Goal: Task Accomplishment & Management: Manage account settings

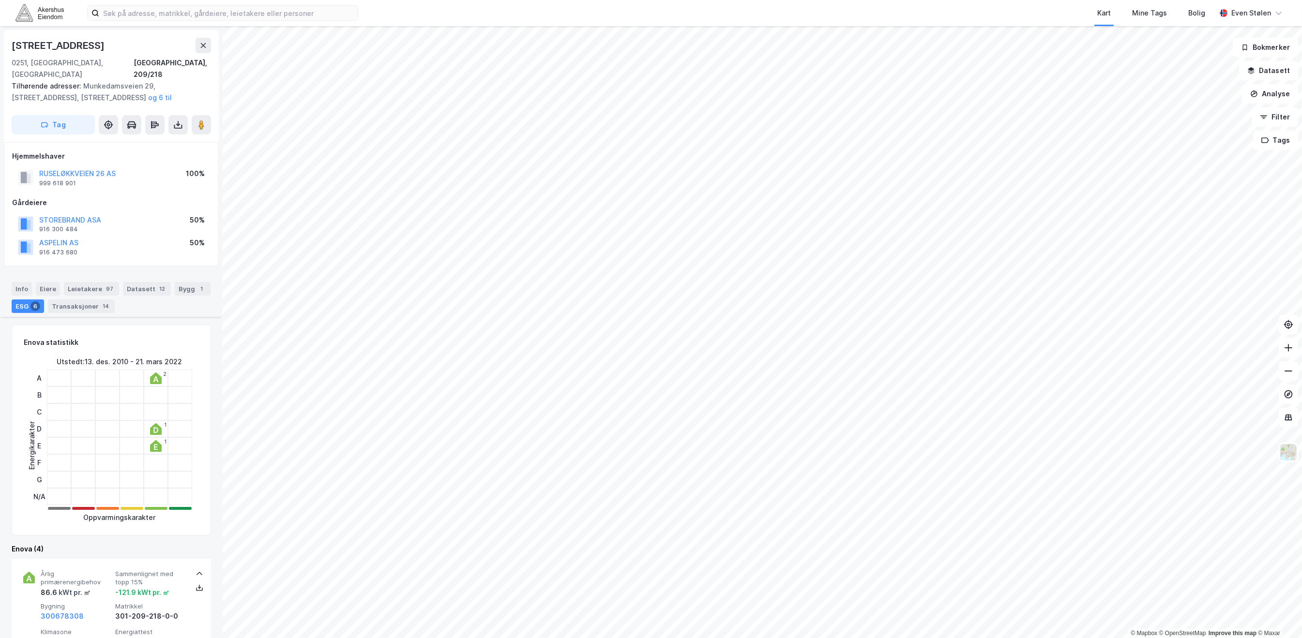
click at [20, 13] on img at bounding box center [39, 12] width 48 height 17
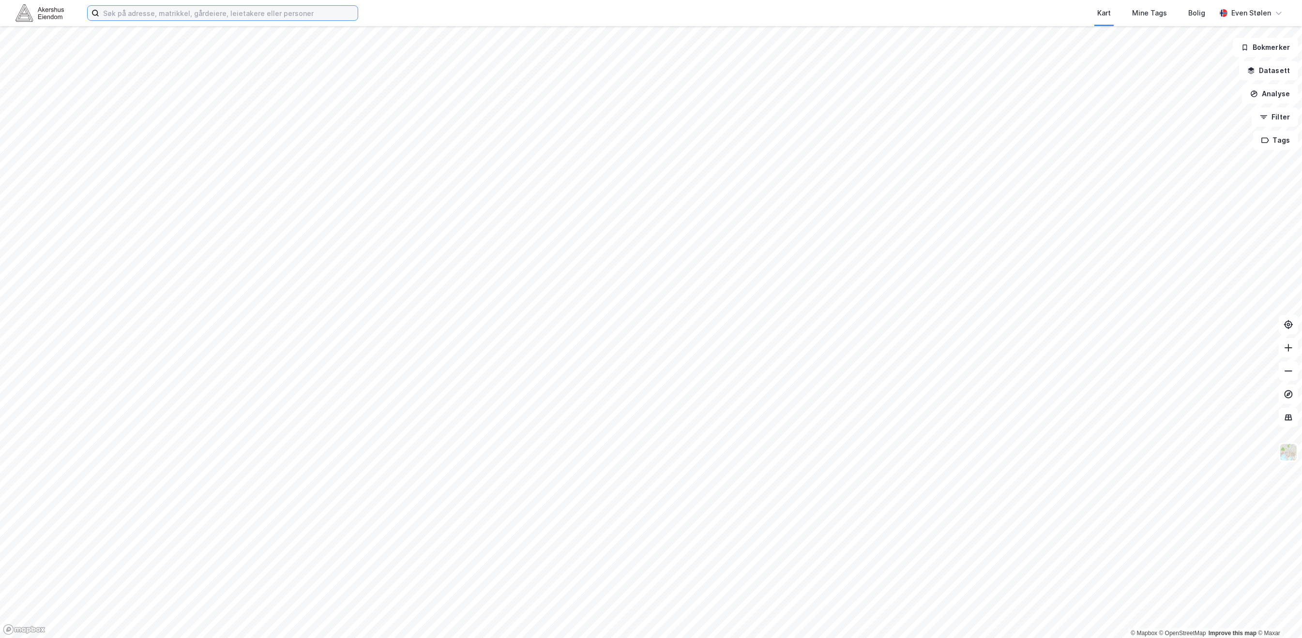
click at [282, 11] on input at bounding box center [228, 13] width 258 height 15
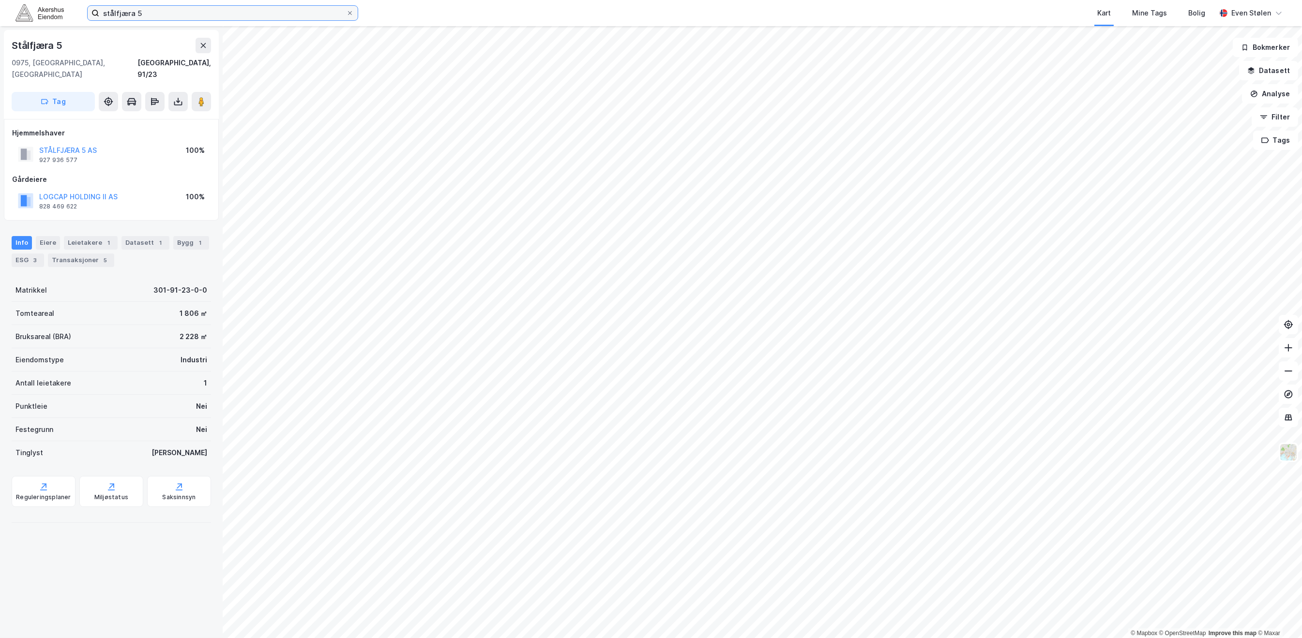
click at [182, 15] on input "stålfjæra 5" at bounding box center [222, 13] width 247 height 15
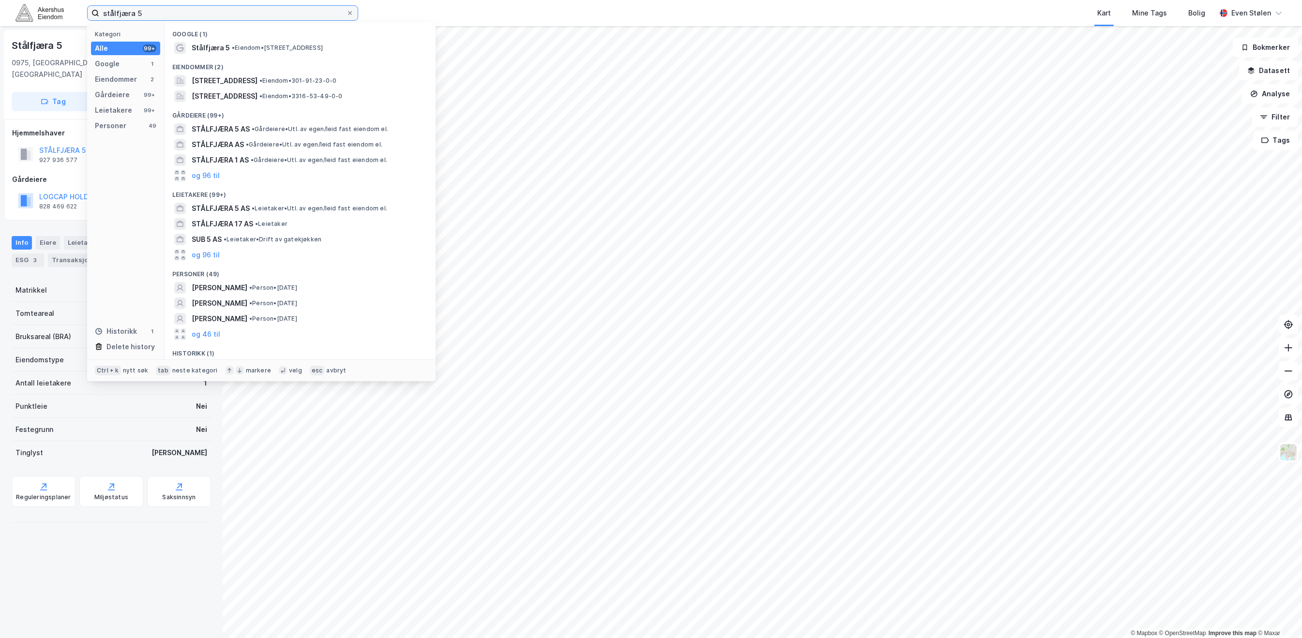
click at [233, 11] on input "stålfjæra 5" at bounding box center [222, 13] width 247 height 15
type input "stålfjæra 16"
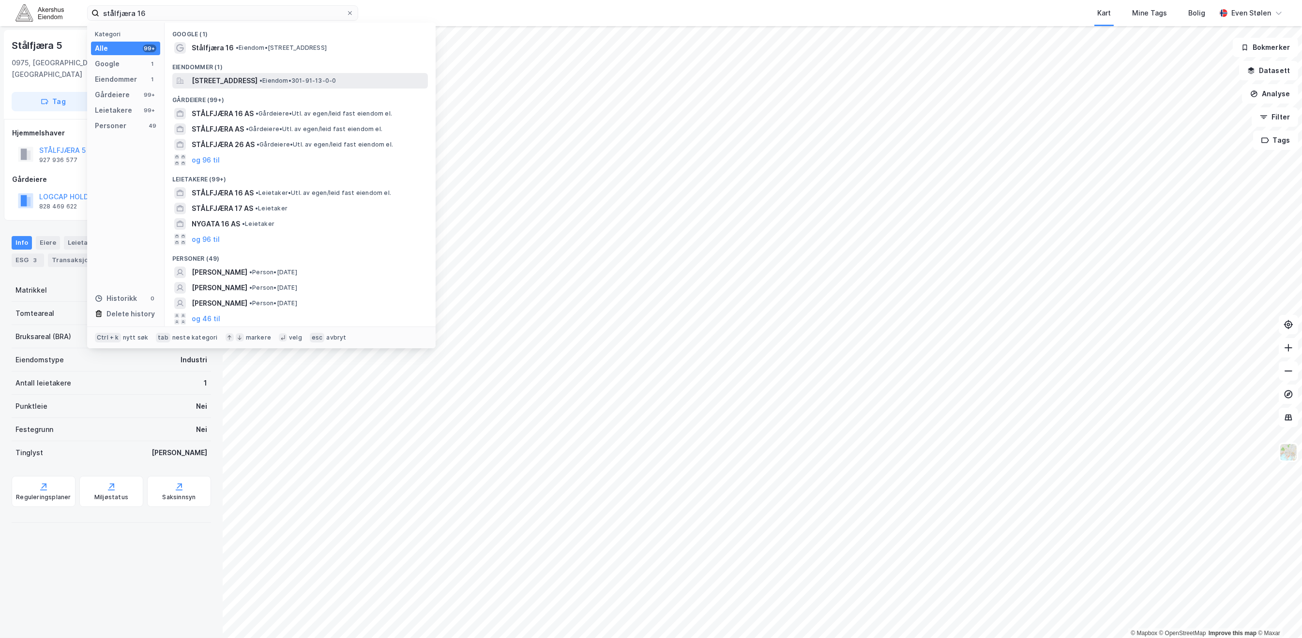
click at [324, 78] on span "• Eiendom • 301-91-13-0-0" at bounding box center [297, 81] width 76 height 8
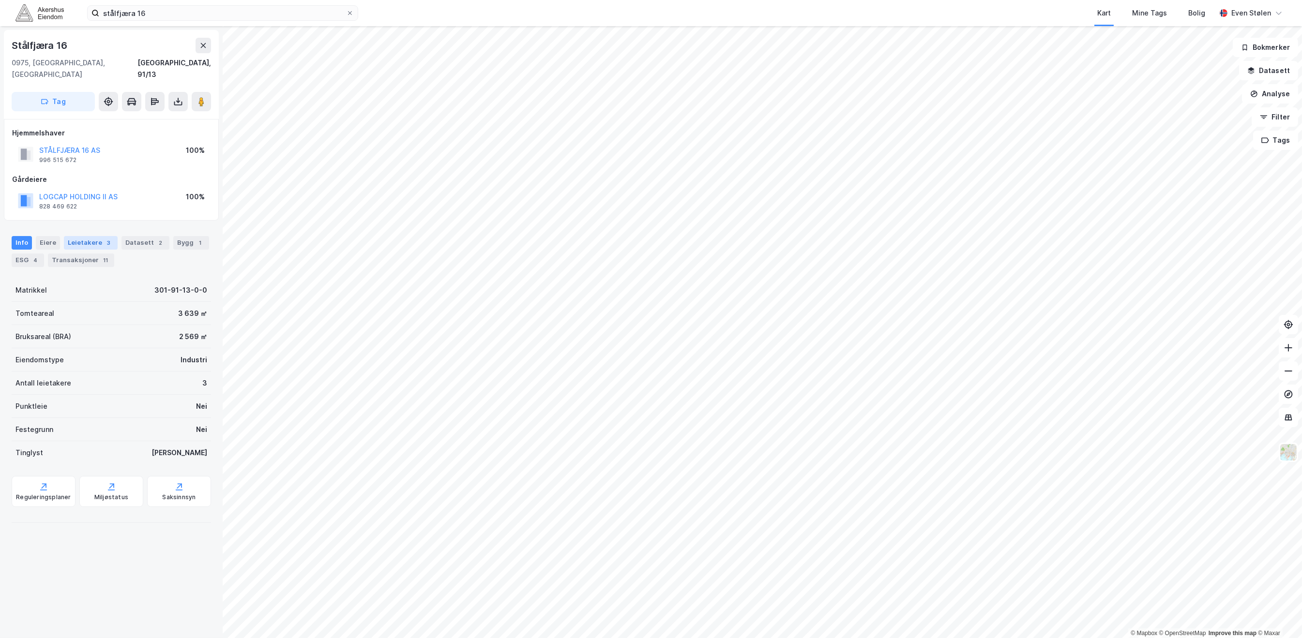
click at [91, 236] on div "Leietakere 3" at bounding box center [91, 243] width 54 height 14
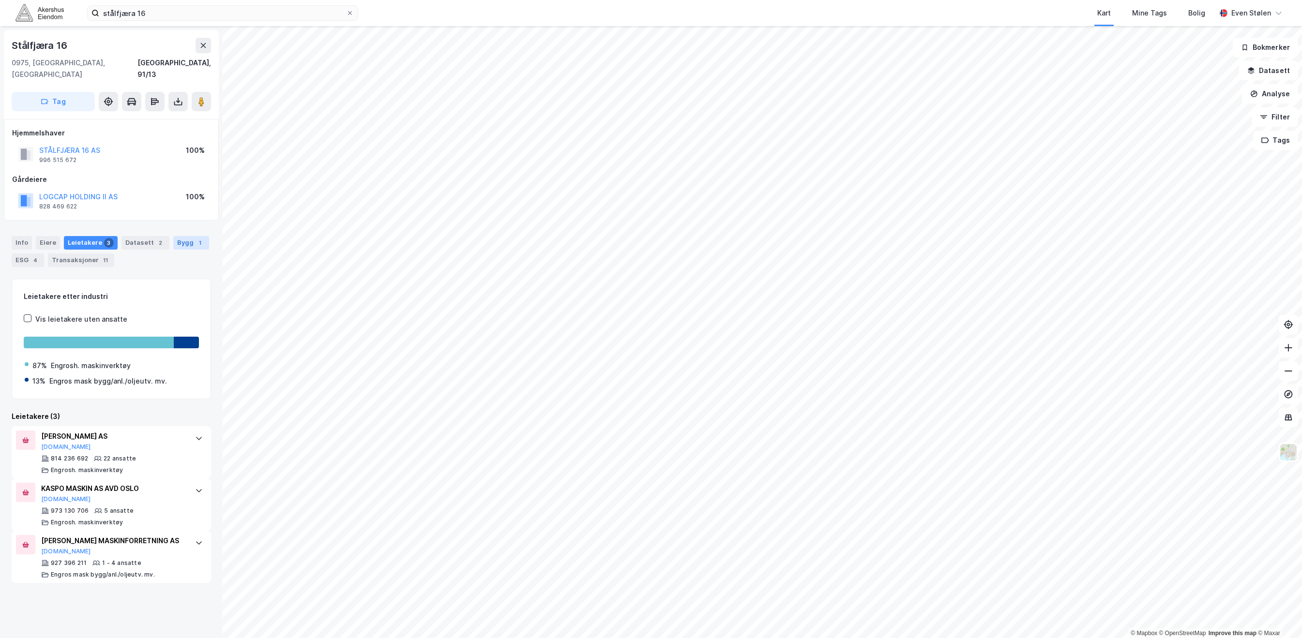
click at [184, 236] on div "Bygg 1" at bounding box center [191, 243] width 36 height 14
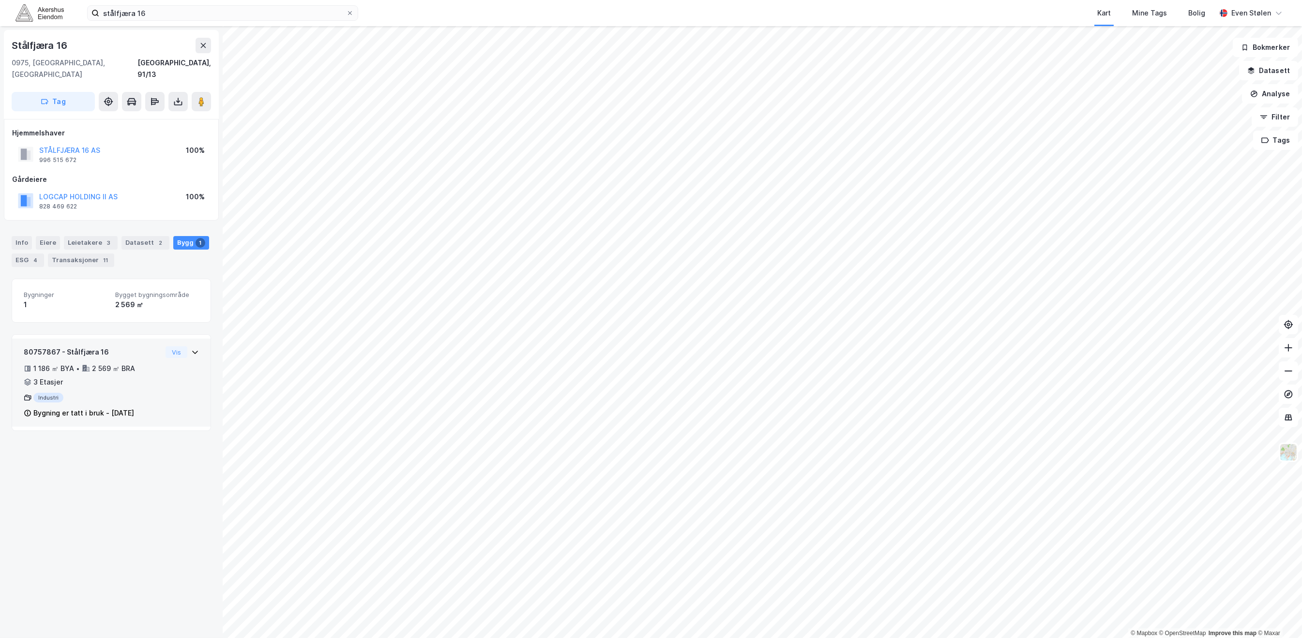
click at [106, 393] on div "Industri" at bounding box center [93, 398] width 138 height 10
click at [168, 347] on button "Vis" at bounding box center [177, 353] width 22 height 12
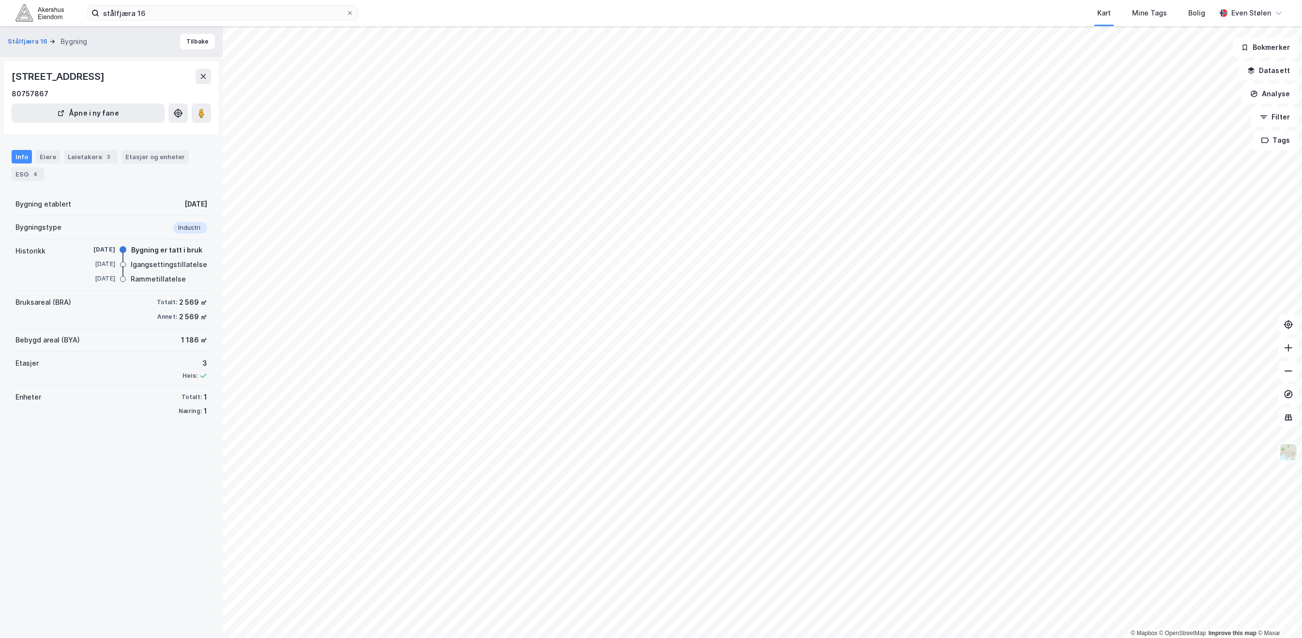
click at [137, 376] on div "Etasjer 3 Heis:" at bounding box center [111, 369] width 199 height 34
click at [106, 537] on div "Stålfjæra 16 Bygning Tilbake Stålfjæra 16, 0975, OSLO 80757867 Åpne i ny fane I…" at bounding box center [111, 332] width 223 height 612
click at [29, 23] on div "stålfjæra 16 Kart Mine Tags Bolig Even Stølen" at bounding box center [651, 13] width 1302 height 26
click at [30, 19] on img at bounding box center [39, 12] width 48 height 17
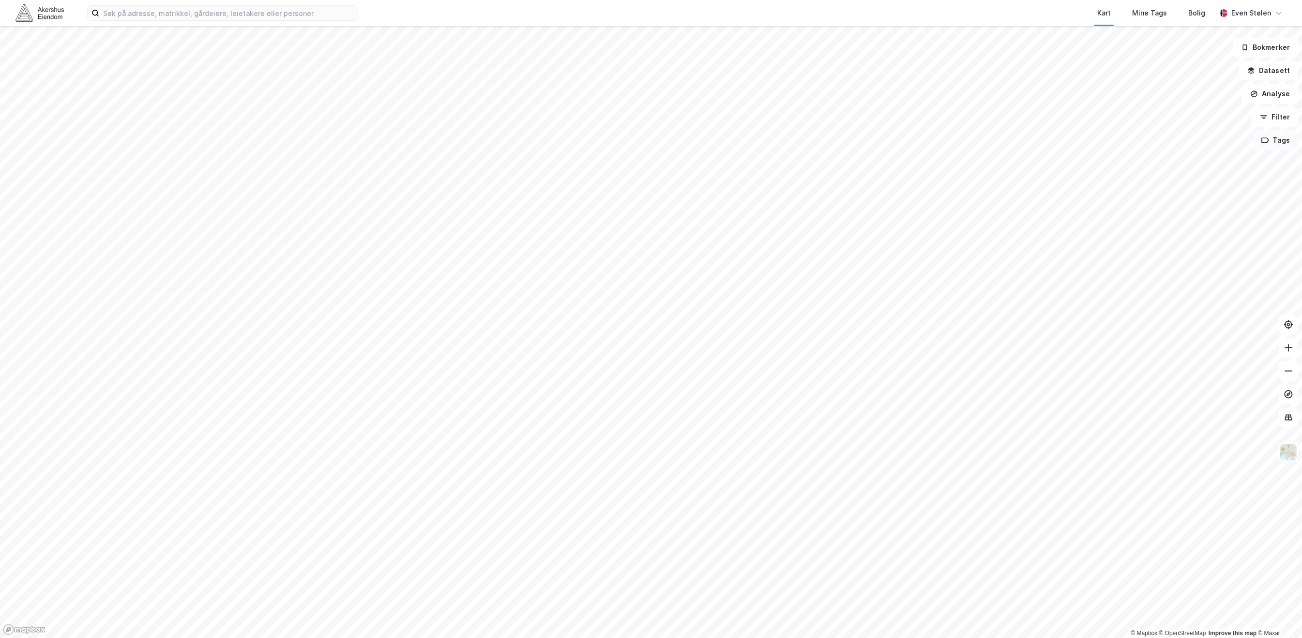
click at [1273, 141] on button "Tags" at bounding box center [1275, 140] width 45 height 19
click at [1140, 163] on div "Logistikk huber" at bounding box center [1142, 164] width 53 height 8
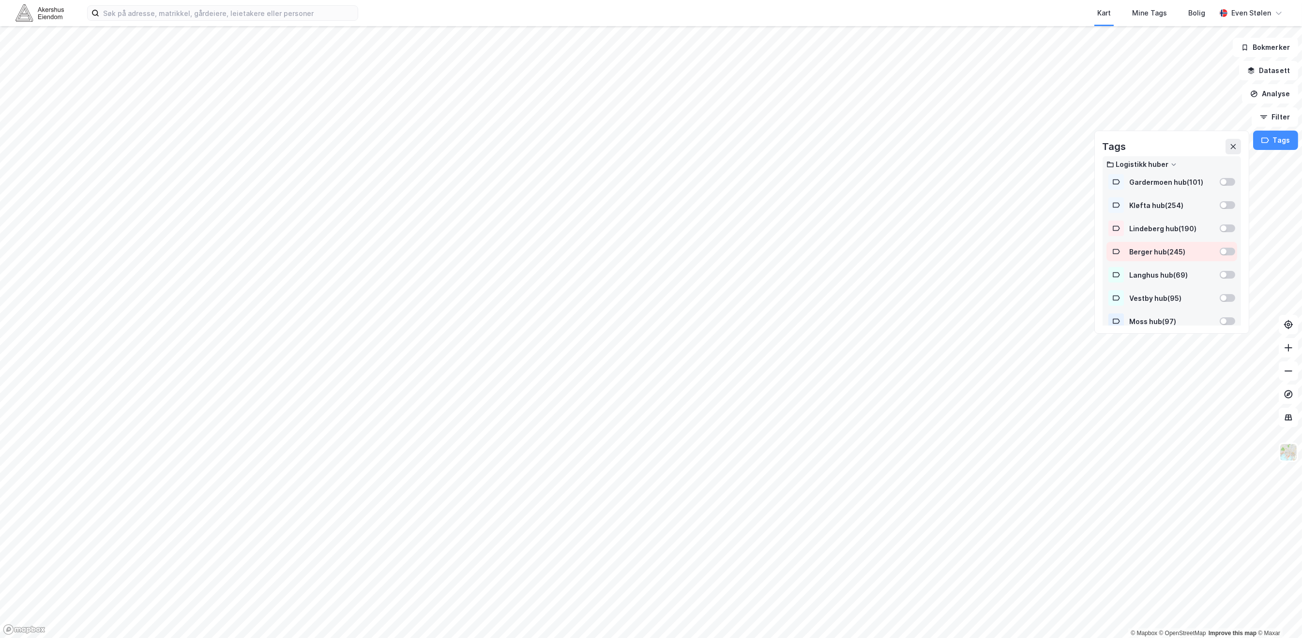
click at [1176, 254] on div "Berger hub ( 245 )" at bounding box center [1172, 252] width 84 height 8
click at [1207, 613] on button "Vis" at bounding box center [1204, 613] width 80 height 15
click at [1157, 590] on div "Tag" at bounding box center [1149, 588] width 34 height 8
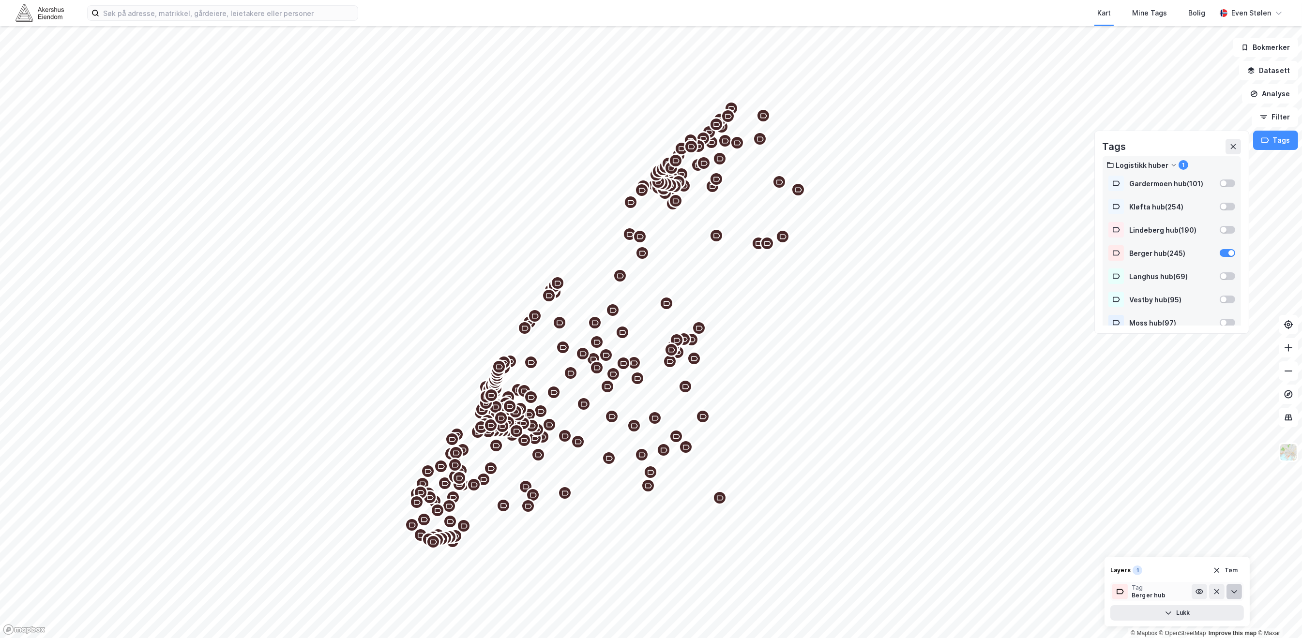
click at [1236, 592] on icon at bounding box center [1234, 592] width 8 height 8
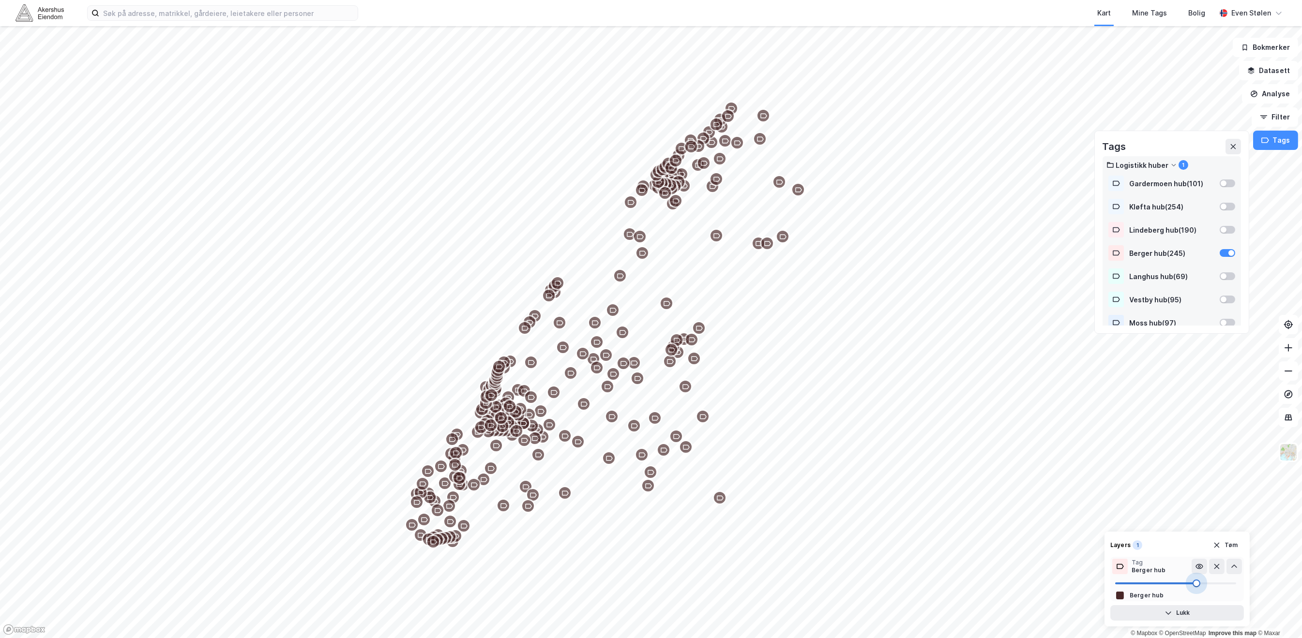
drag, startPoint x: 1237, startPoint y: 587, endPoint x: 1191, endPoint y: 587, distance: 46.5
click at [1172, 587] on span at bounding box center [1175, 583] width 121 height 15
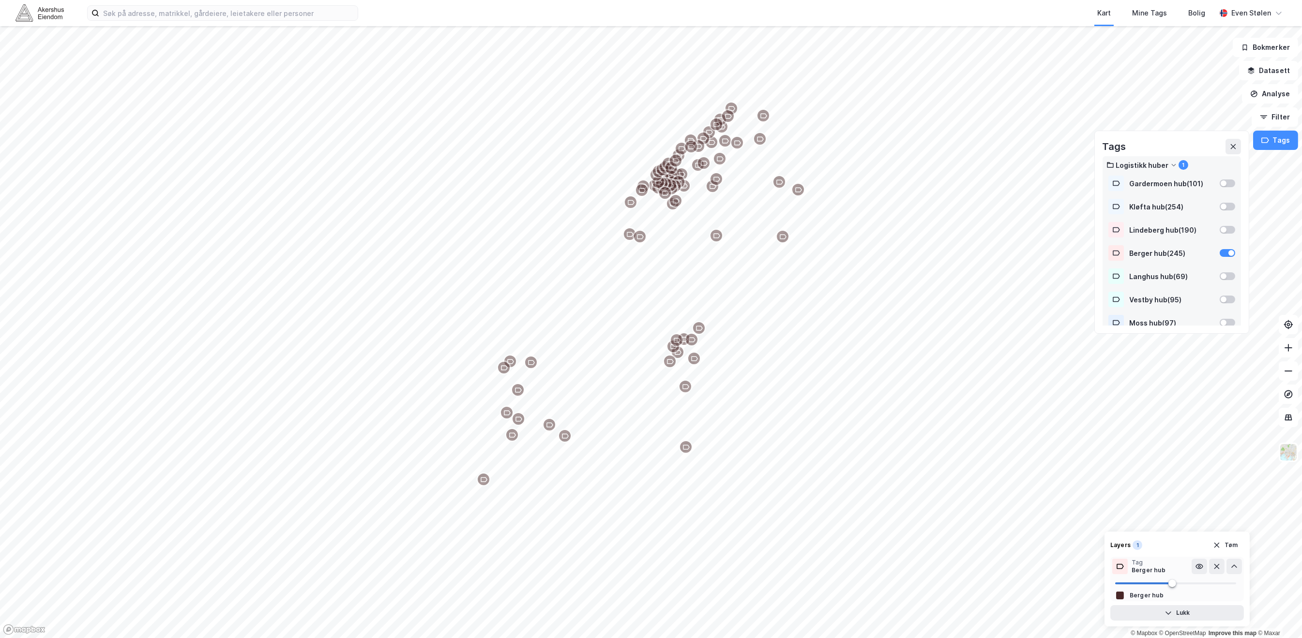
click at [1190, 583] on span at bounding box center [1175, 583] width 121 height 15
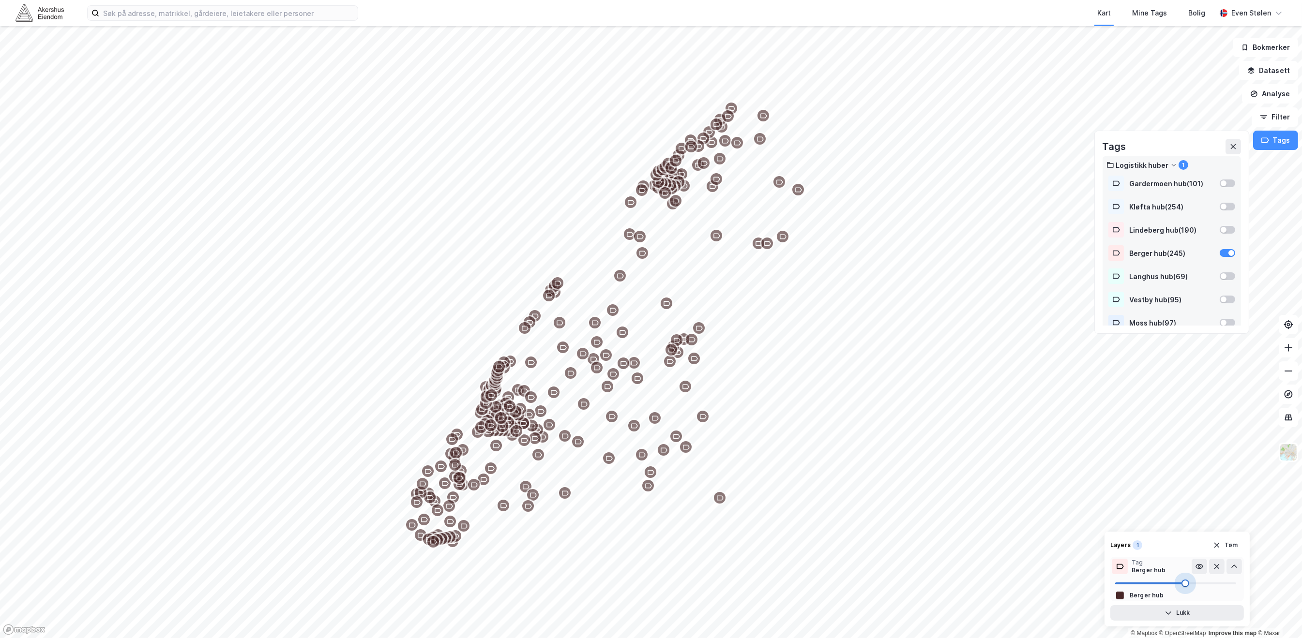
type input "100"
click at [1265, 584] on div "© Mapbox © OpenStreetMap Improve this map © Maxar Bokmerker Datasett Analyse Fi…" at bounding box center [651, 332] width 1302 height 612
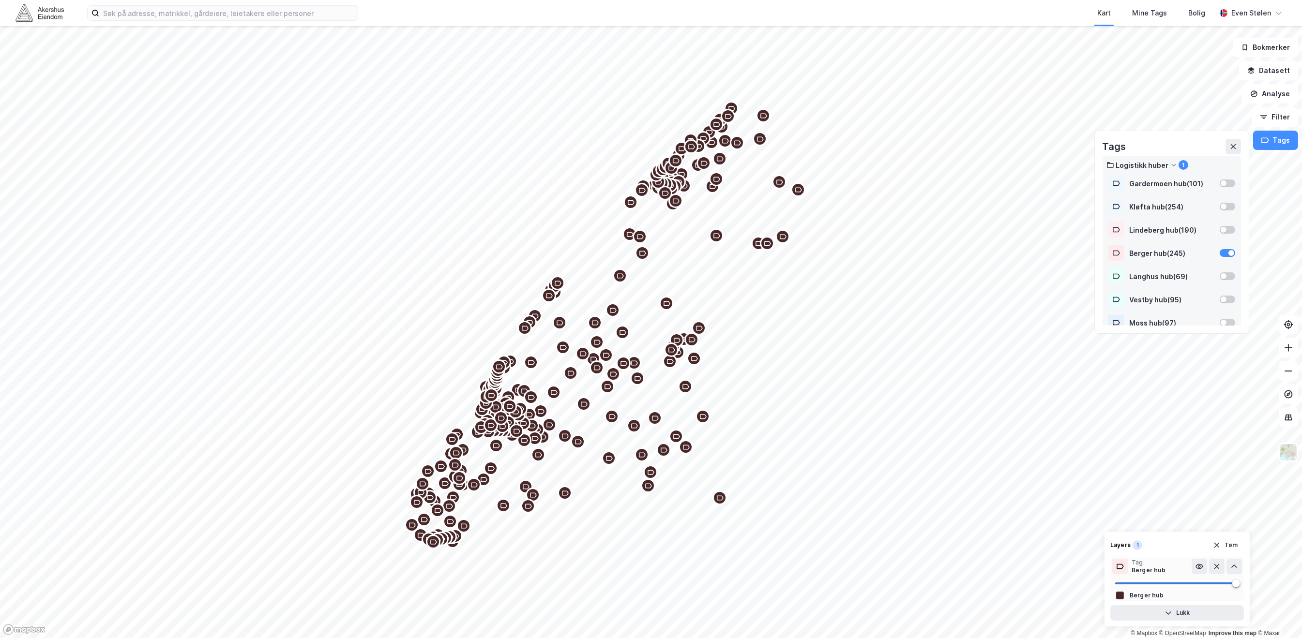
click at [1120, 597] on rect at bounding box center [1120, 596] width 8 height 8
click at [1133, 594] on div "Berger hub" at bounding box center [1147, 596] width 34 height 8
drag, startPoint x: 1133, startPoint y: 594, endPoint x: 1198, endPoint y: 570, distance: 70.3
click at [1198, 570] on icon at bounding box center [1200, 567] width 8 height 8
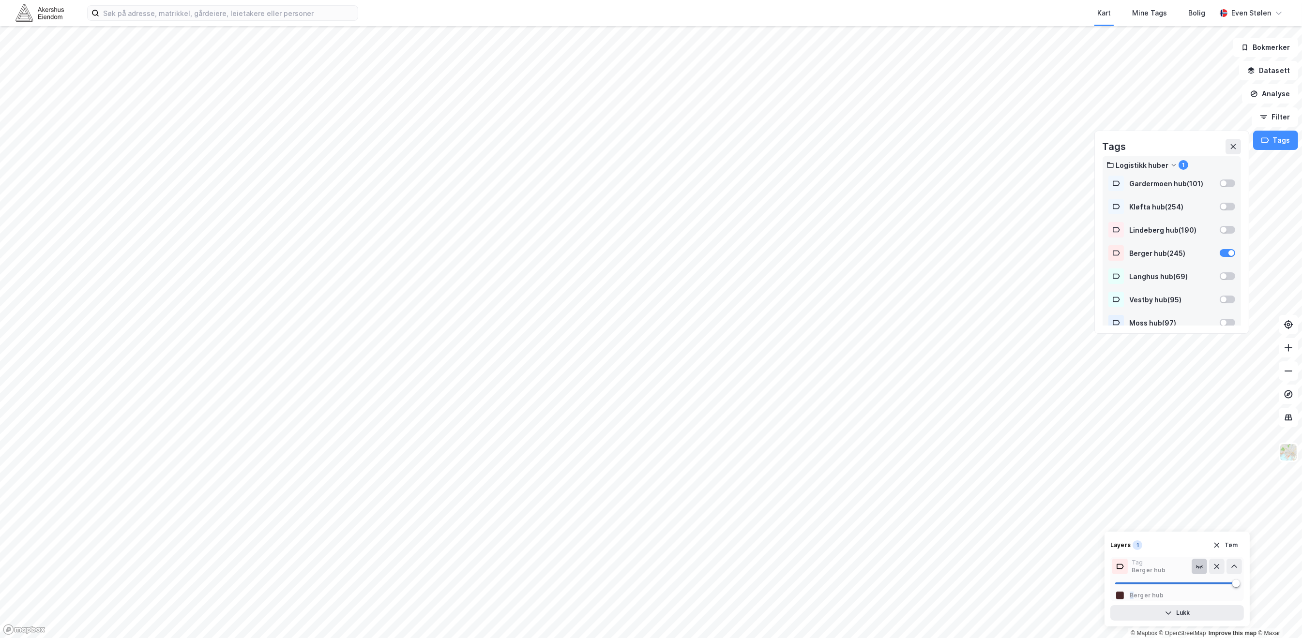
click at [1199, 568] on icon at bounding box center [1200, 567] width 8 height 8
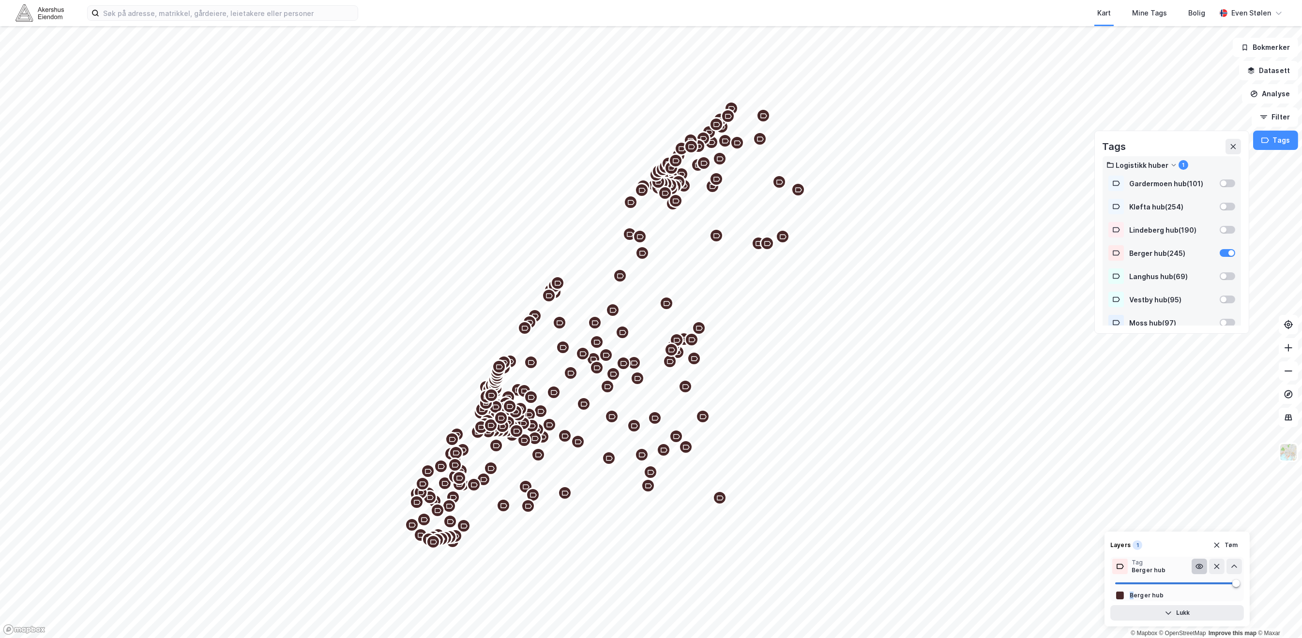
click at [1199, 568] on icon at bounding box center [1200, 567] width 8 height 8
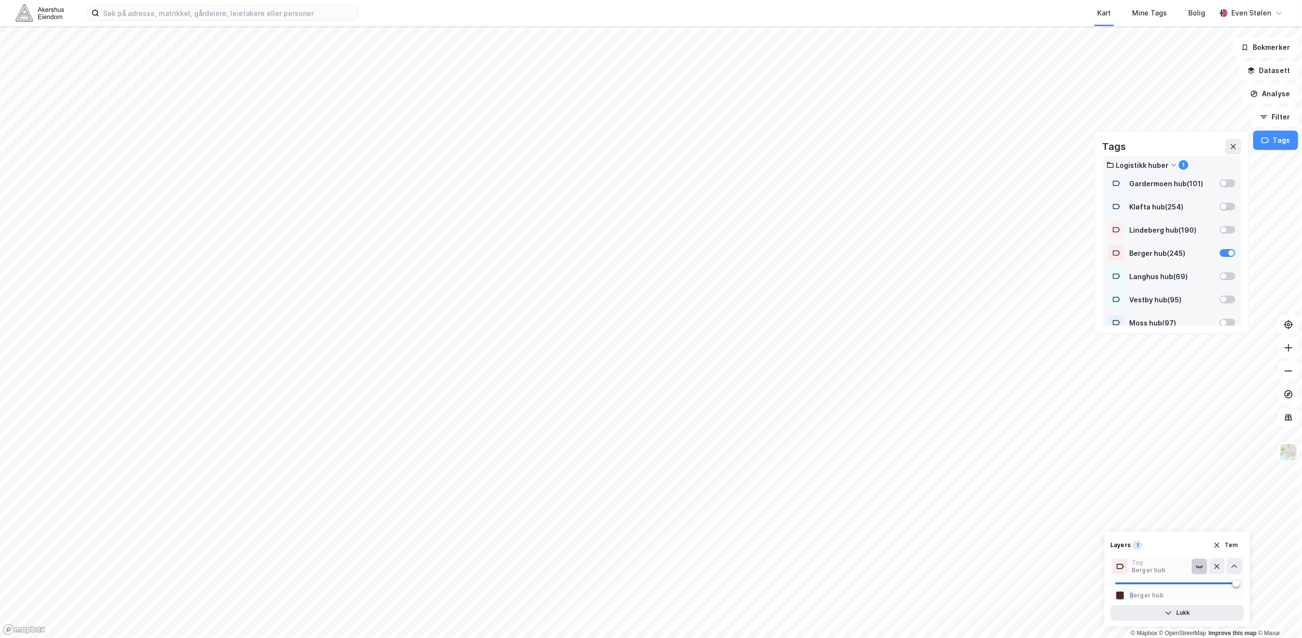
click at [1199, 568] on icon at bounding box center [1200, 567] width 8 height 8
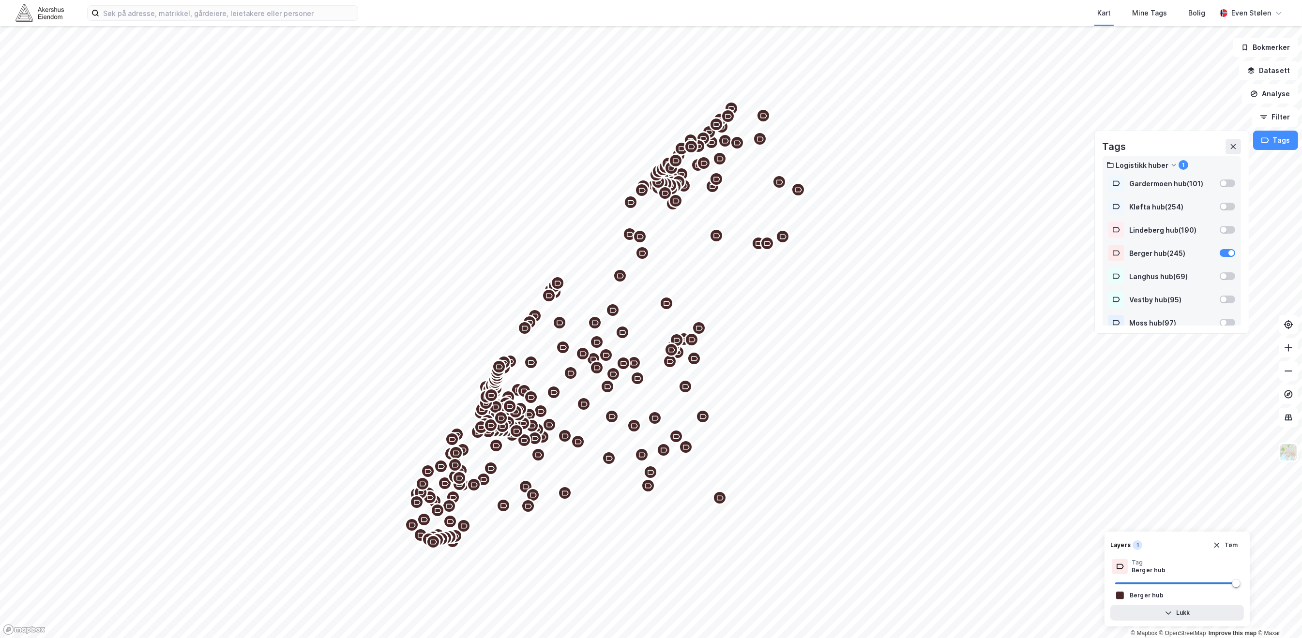
click at [1180, 165] on div "1" at bounding box center [1184, 165] width 10 height 10
click at [1145, 252] on div "Berger hub ( 245 )" at bounding box center [1172, 253] width 84 height 8
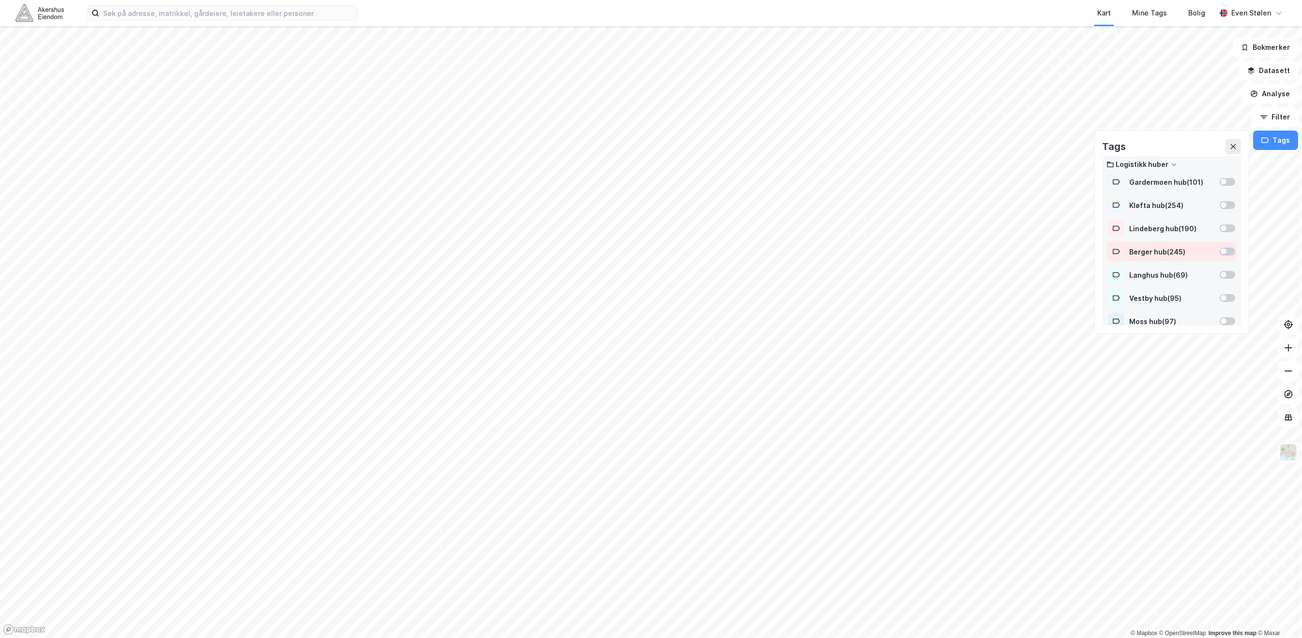
click at [1145, 252] on div "Berger hub ( 245 )" at bounding box center [1172, 252] width 84 height 8
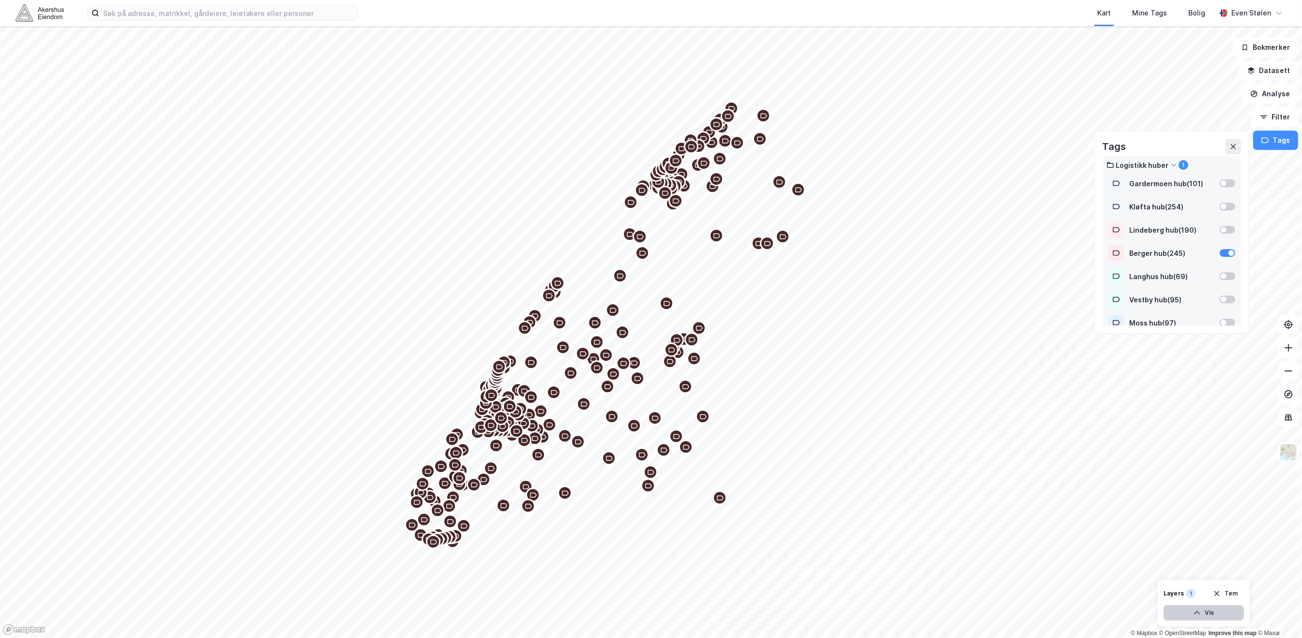
click at [1213, 616] on button "Vis" at bounding box center [1204, 613] width 80 height 15
click at [1133, 590] on div "Tag" at bounding box center [1149, 588] width 34 height 8
drag, startPoint x: 1134, startPoint y: 590, endPoint x: 1121, endPoint y: 591, distance: 13.1
click at [1121, 591] on icon at bounding box center [1120, 592] width 8 height 8
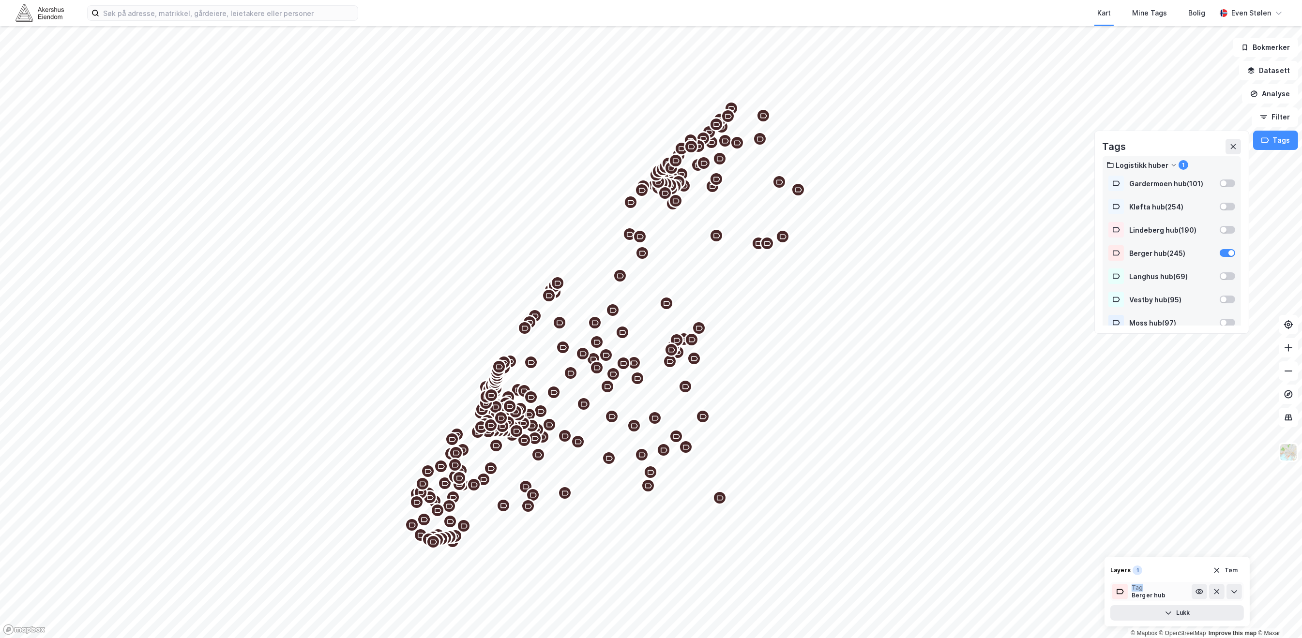
click at [1121, 591] on icon at bounding box center [1120, 592] width 8 height 8
drag, startPoint x: 1121, startPoint y: 591, endPoint x: 1152, endPoint y: 597, distance: 32.0
click at [1152, 597] on div "Berger hub" at bounding box center [1149, 596] width 34 height 8
click at [1150, 595] on div "Berger hub" at bounding box center [1149, 596] width 34 height 8
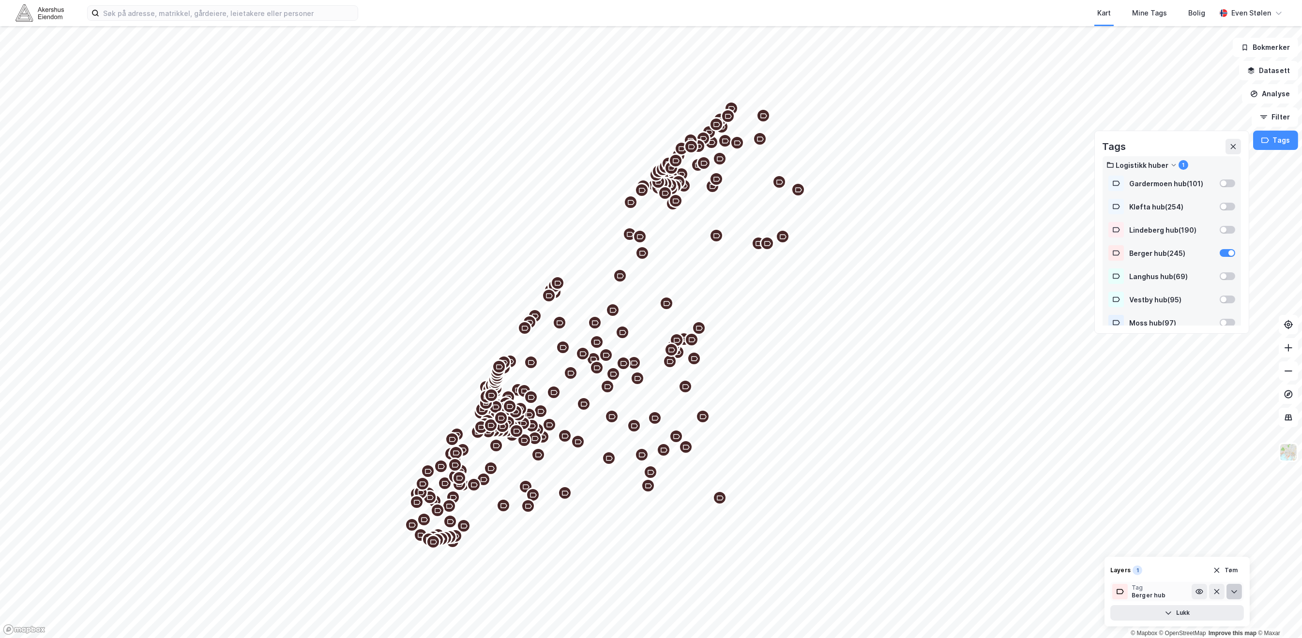
click at [1231, 595] on icon at bounding box center [1234, 592] width 8 height 8
click at [1181, 592] on div "Berger hub" at bounding box center [1180, 596] width 128 height 8
drag, startPoint x: 1181, startPoint y: 592, endPoint x: 1151, endPoint y: 592, distance: 29.0
click at [1151, 592] on div "Berger hub" at bounding box center [1147, 596] width 34 height 8
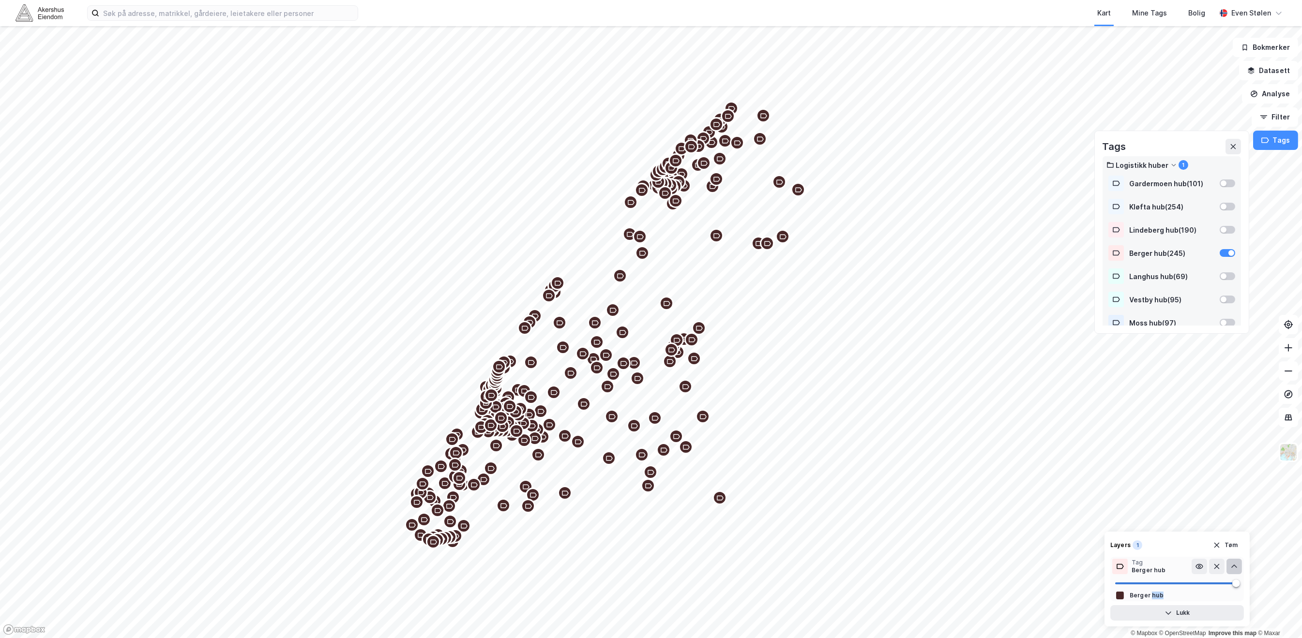
click at [1151, 592] on div "Berger hub" at bounding box center [1147, 596] width 34 height 8
drag, startPoint x: 1151, startPoint y: 592, endPoint x: 1151, endPoint y: 572, distance: 20.3
click at [1151, 573] on div "Berger hub" at bounding box center [1149, 571] width 34 height 8
click at [1151, 568] on div "Berger hub" at bounding box center [1149, 571] width 34 height 8
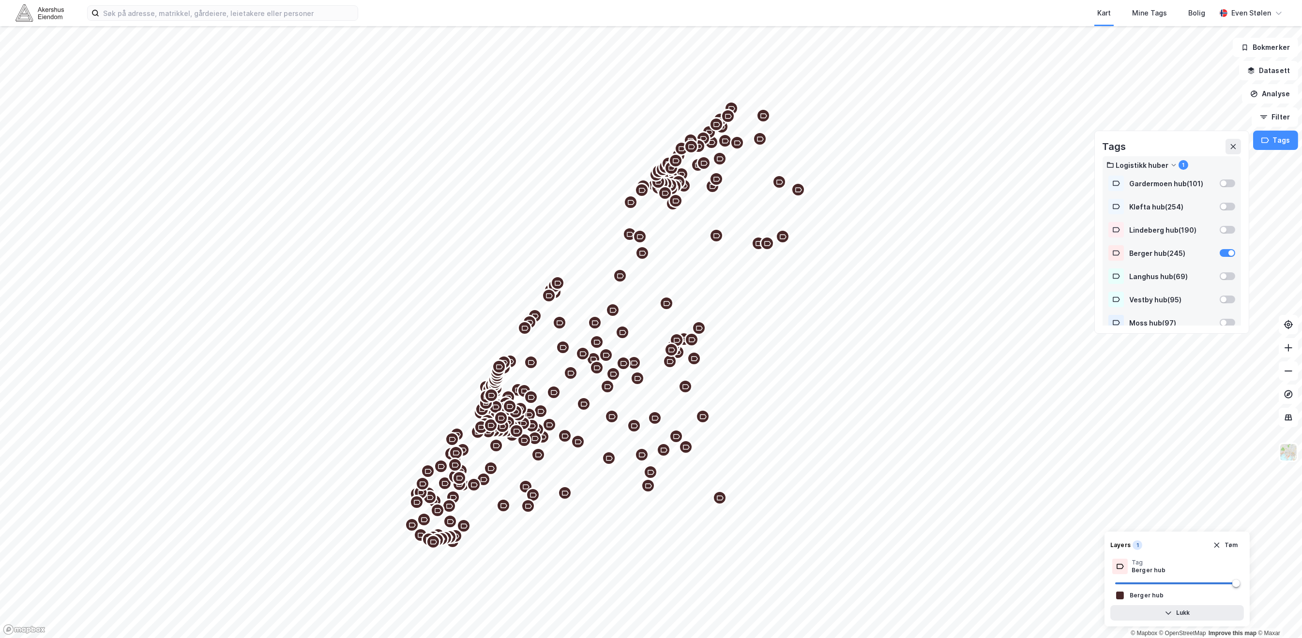
click at [1176, 544] on div "Layers 1 Tøm" at bounding box center [1177, 545] width 134 height 15
click at [1127, 545] on div "Layers" at bounding box center [1120, 546] width 20 height 8
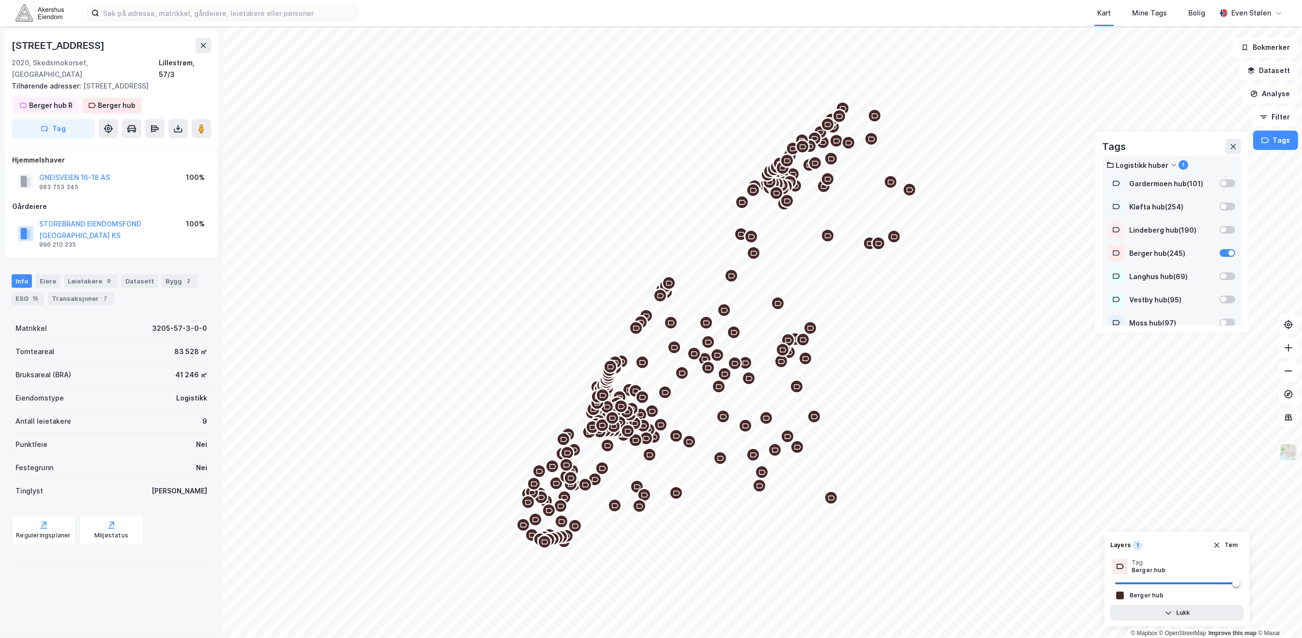
click at [41, 100] on div "Berger hub R" at bounding box center [51, 106] width 44 height 12
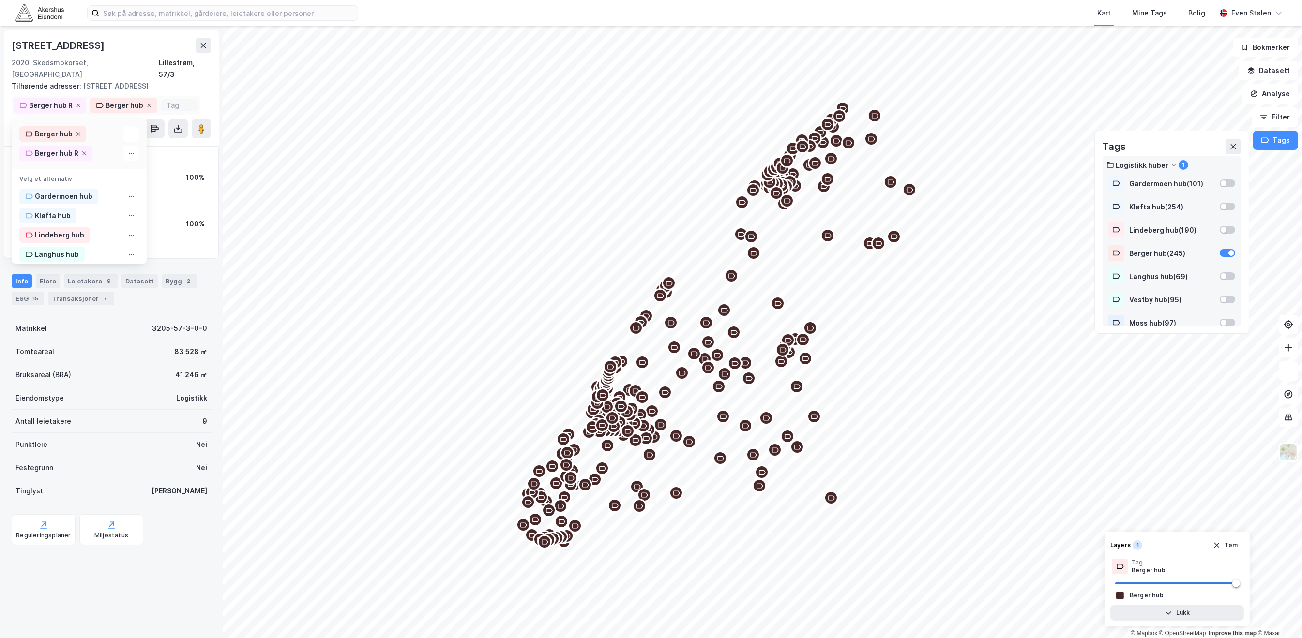
click at [47, 148] on div "Berger hub R" at bounding box center [57, 154] width 44 height 12
click at [114, 144] on div "Berger hub R" at bounding box center [79, 153] width 135 height 19
click at [127, 150] on icon at bounding box center [131, 154] width 8 height 8
click at [109, 100] on div "Berger hub" at bounding box center [125, 106] width 38 height 12
click at [114, 100] on div "Berger hub" at bounding box center [125, 106] width 38 height 12
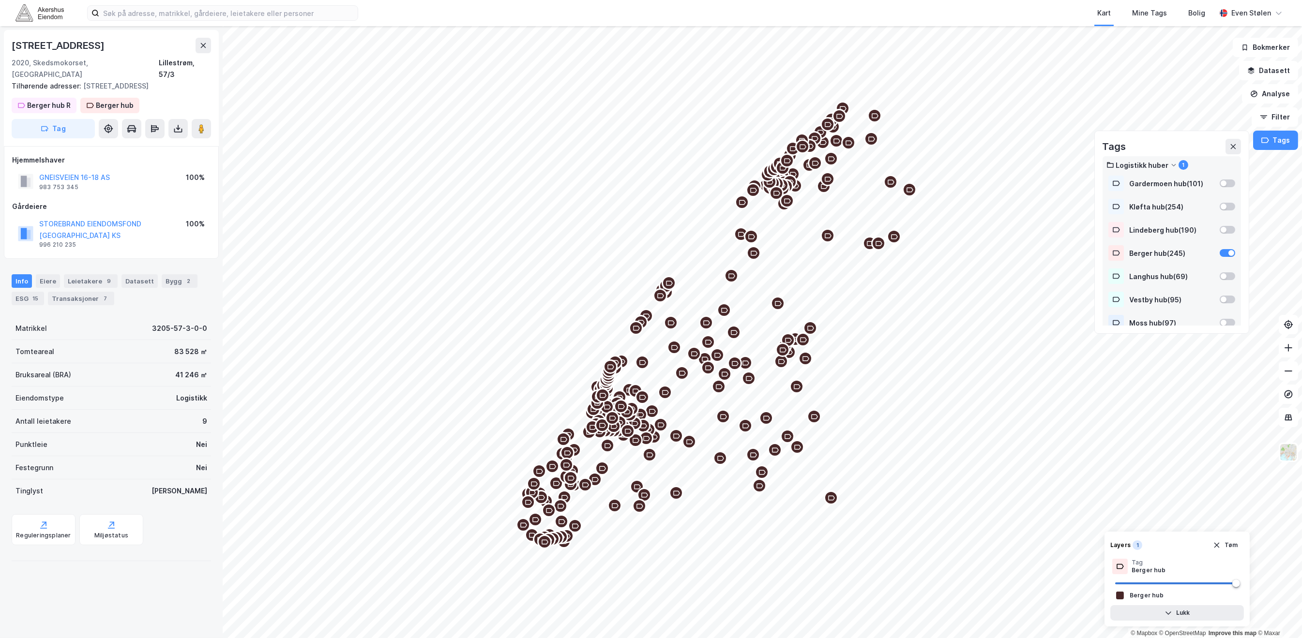
click at [142, 46] on div "Gneisveien 16" at bounding box center [111, 45] width 199 height 15
click at [103, 100] on div "Berger hub" at bounding box center [117, 106] width 38 height 12
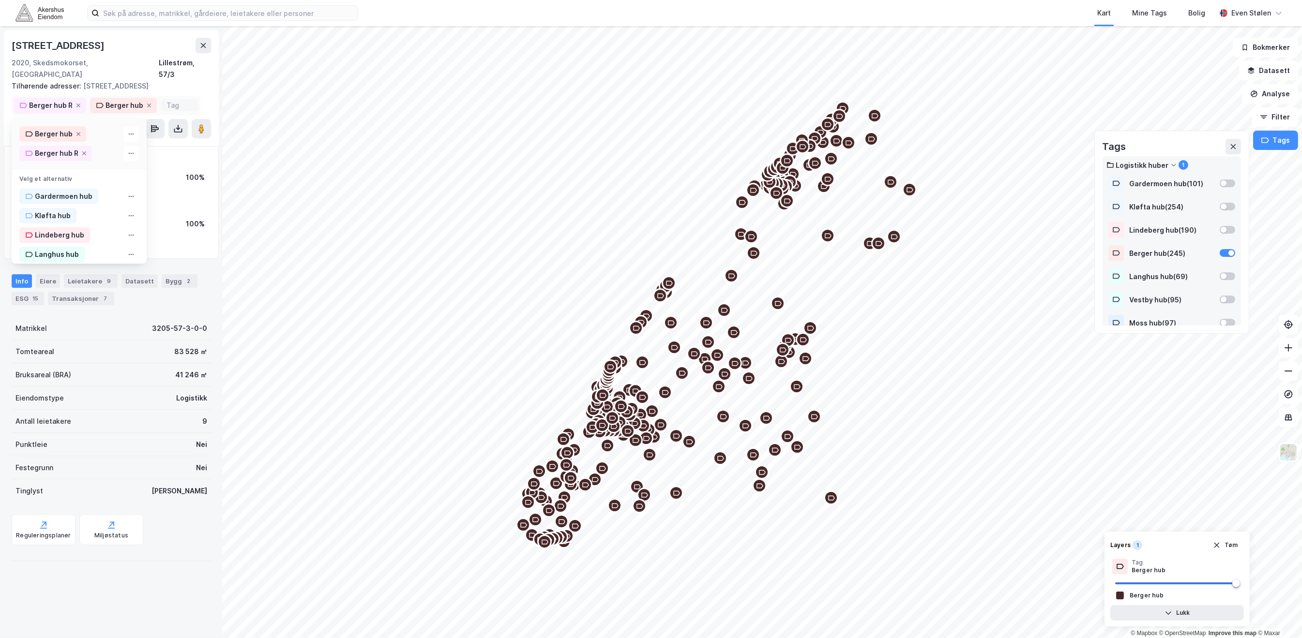
click at [120, 47] on div "Gneisveien 16" at bounding box center [111, 45] width 199 height 15
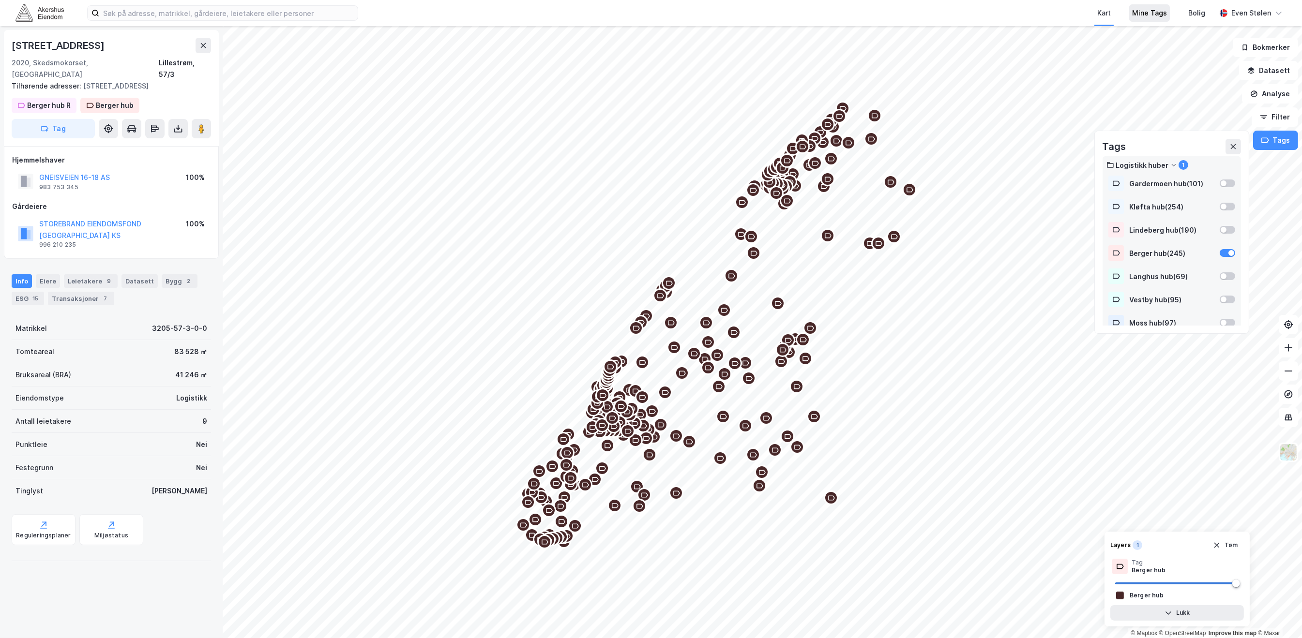
click at [1156, 15] on div "Mine Tags" at bounding box center [1149, 13] width 35 height 12
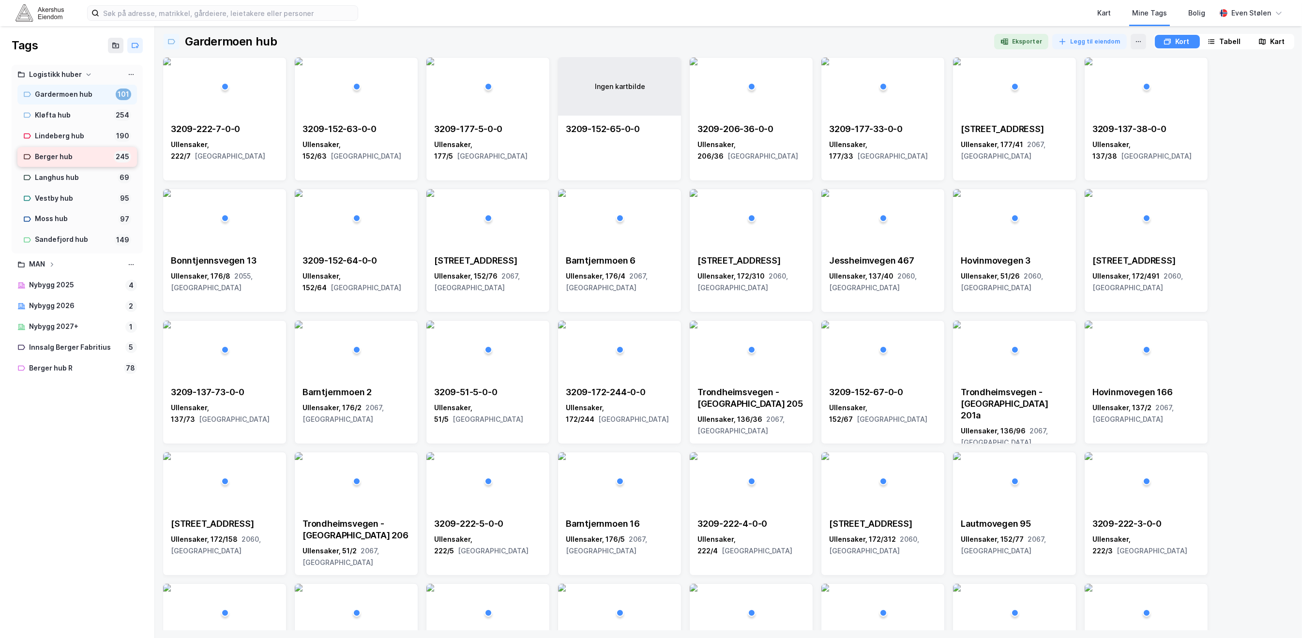
click at [45, 153] on div "Berger hub" at bounding box center [72, 157] width 75 height 12
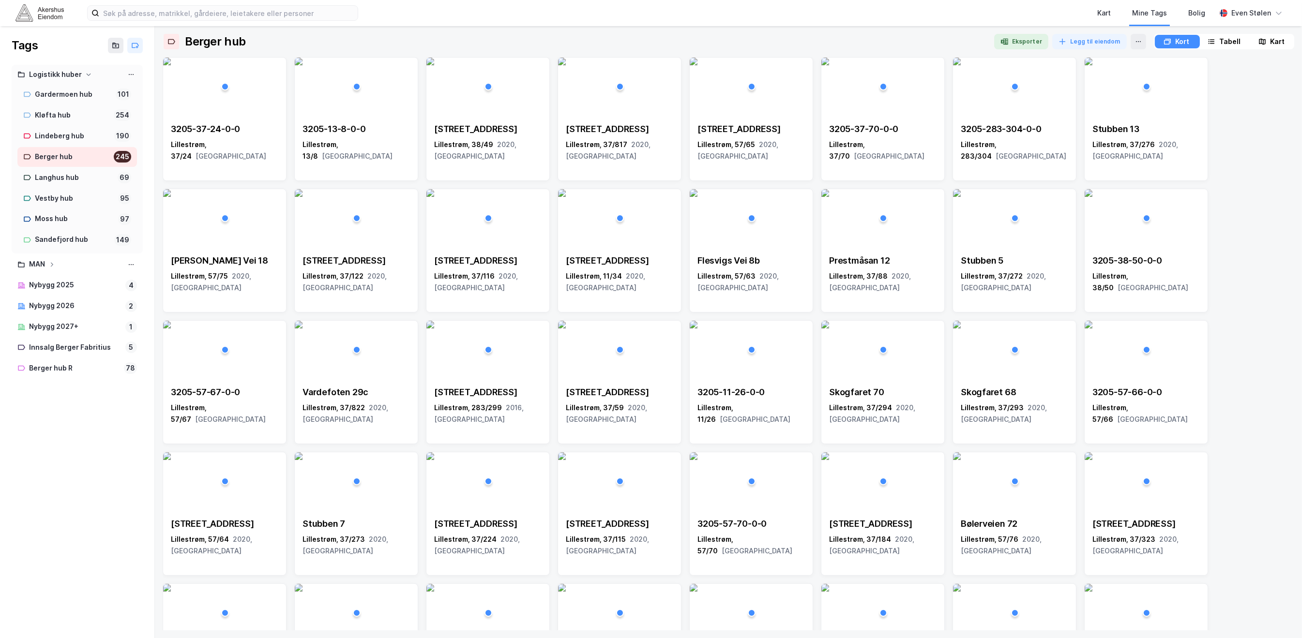
click at [1219, 43] on div "Tabell" at bounding box center [1229, 42] width 21 height 12
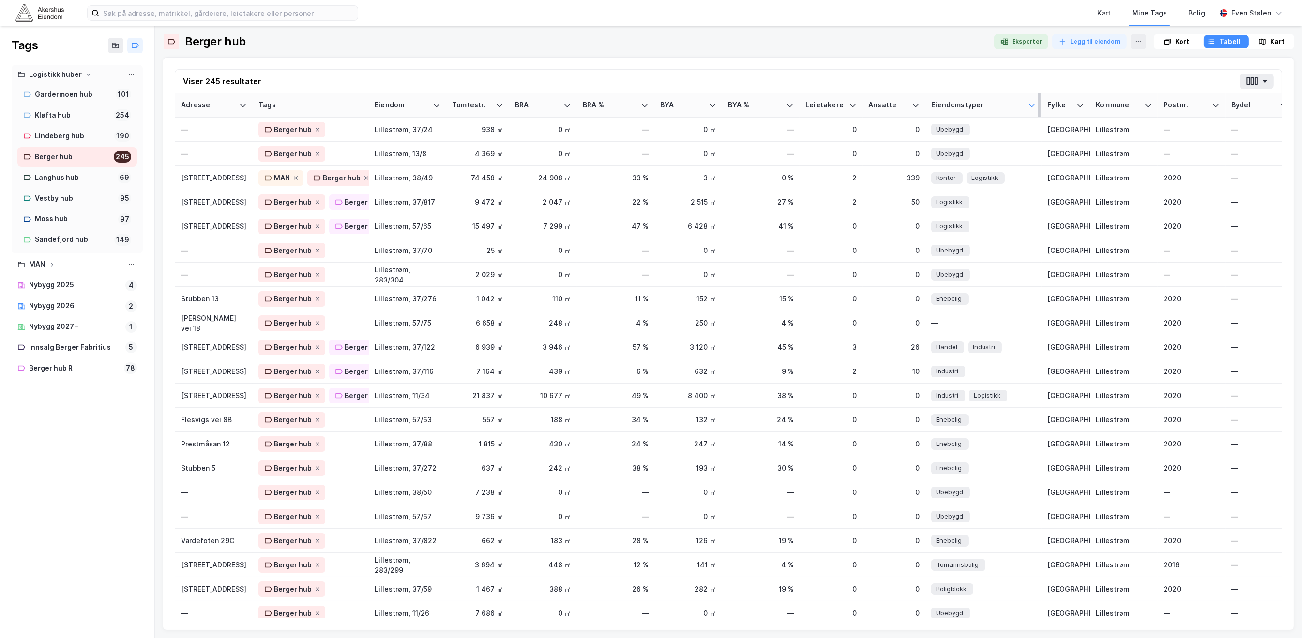
click at [1030, 108] on icon at bounding box center [1032, 106] width 8 height 8
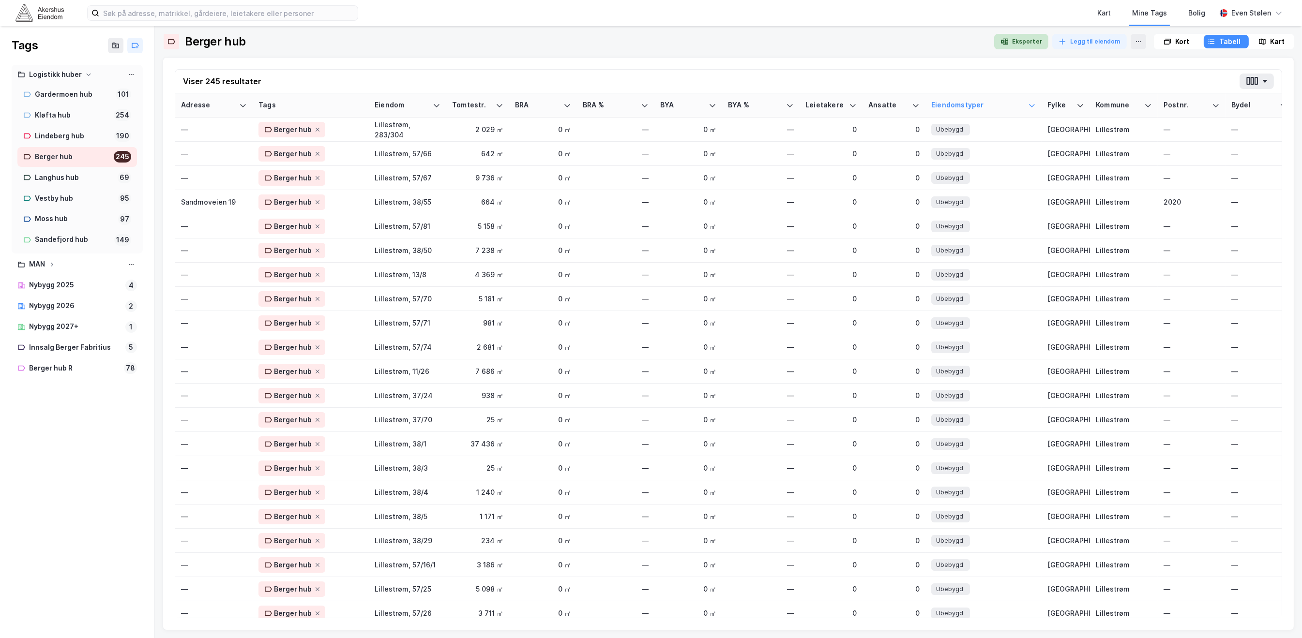
click at [1026, 43] on button "Eksporter" at bounding box center [1021, 41] width 54 height 15
click at [28, 21] on img at bounding box center [39, 12] width 48 height 17
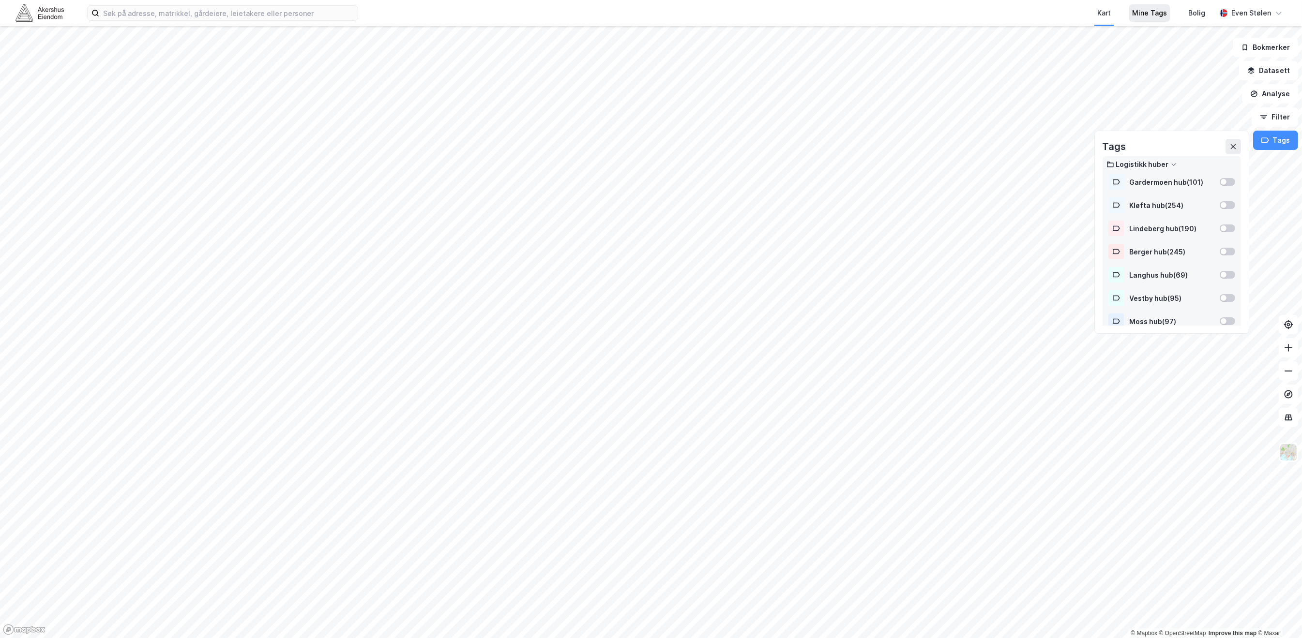
click at [1158, 10] on div "Mine Tags" at bounding box center [1149, 13] width 35 height 12
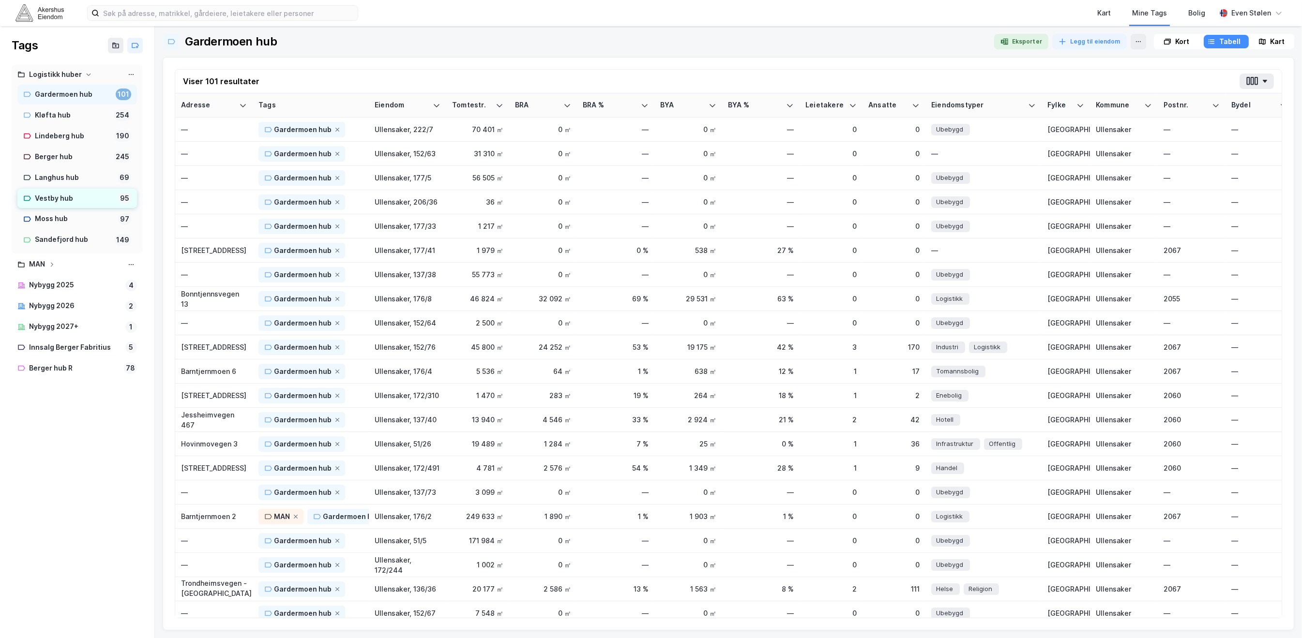
click at [45, 198] on div "Vestby hub" at bounding box center [74, 199] width 79 height 12
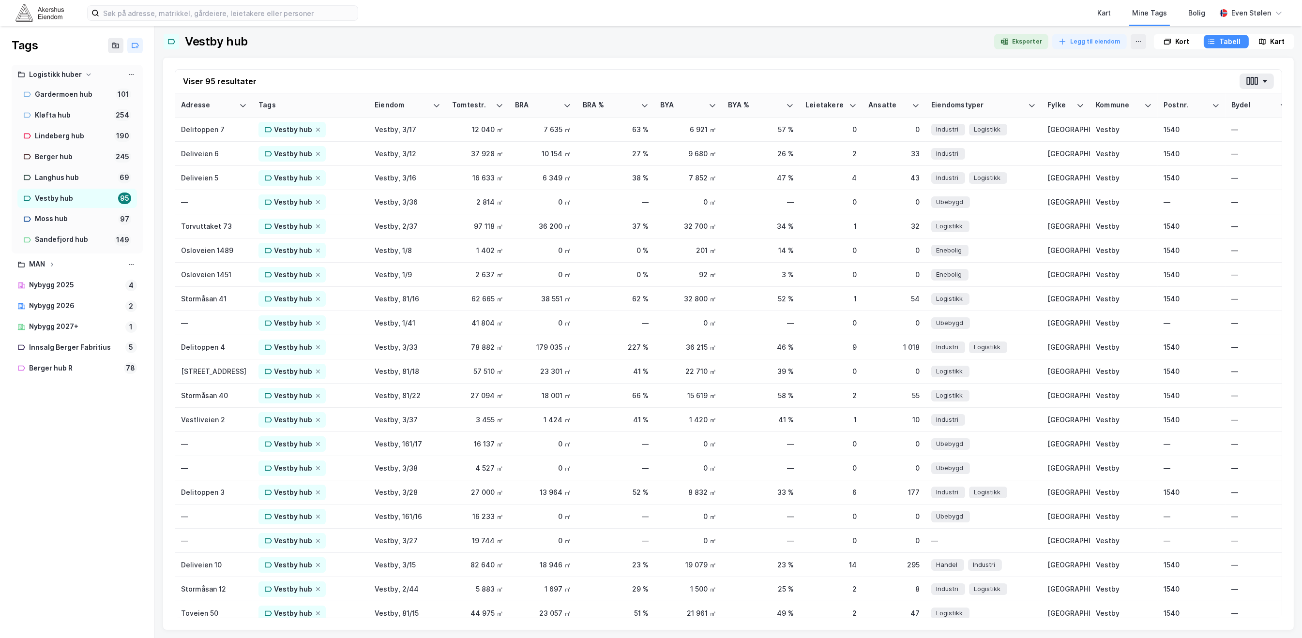
click at [1175, 40] on div "Kort" at bounding box center [1182, 42] width 14 height 12
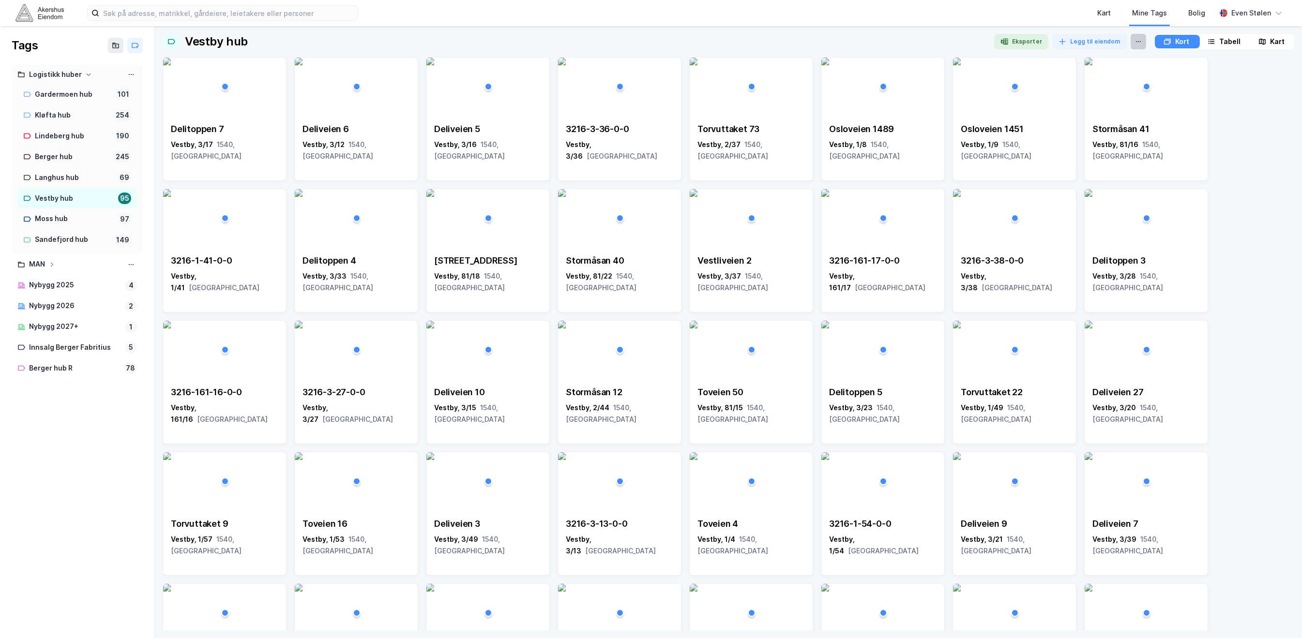
click at [1135, 43] on icon at bounding box center [1139, 42] width 8 height 8
click at [1220, 45] on div "Tabell" at bounding box center [1229, 42] width 21 height 12
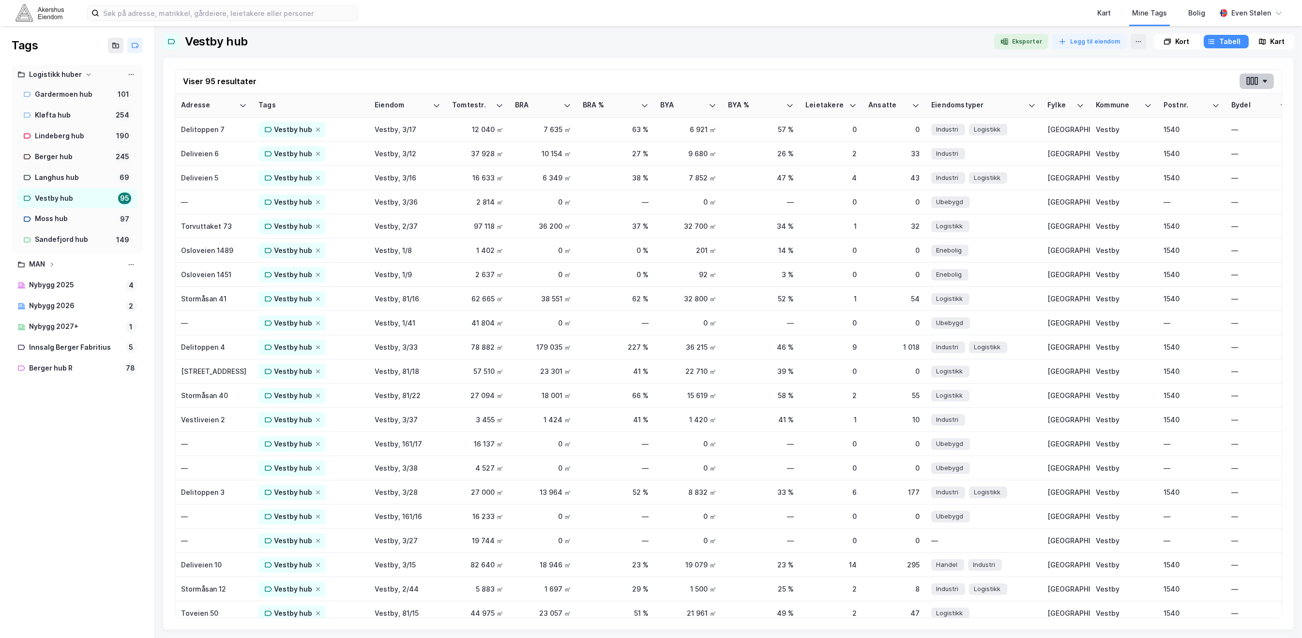
click at [1261, 89] on button "button" at bounding box center [1257, 81] width 34 height 15
click at [1267, 80] on icon "button" at bounding box center [1264, 81] width 5 height 3
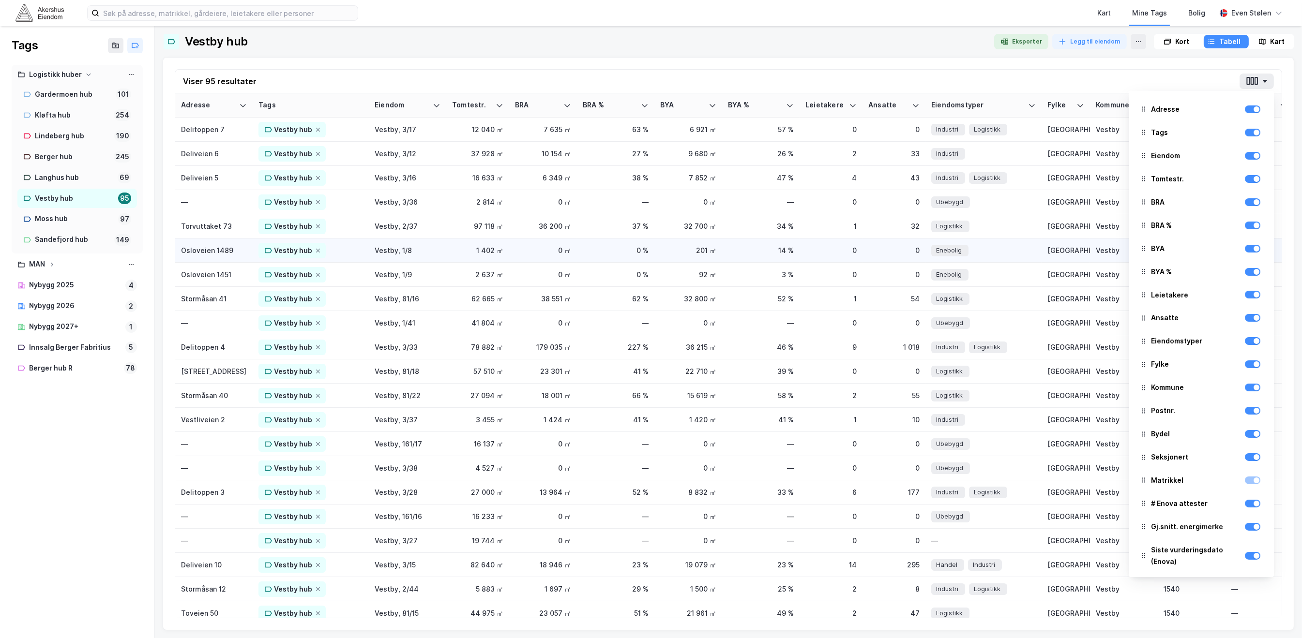
click at [1010, 250] on div "Enebolig" at bounding box center [983, 250] width 105 height 17
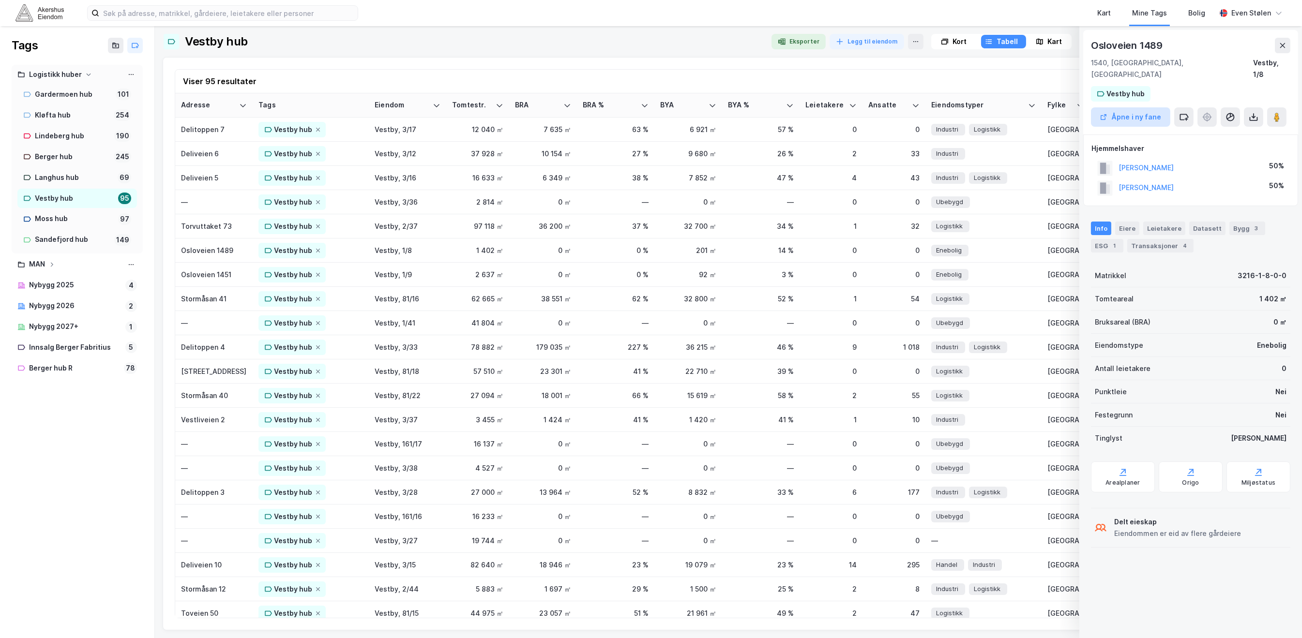
click at [1149, 108] on button "Åpne i ny fane" at bounding box center [1130, 116] width 79 height 19
click at [1279, 48] on icon at bounding box center [1283, 46] width 8 height 8
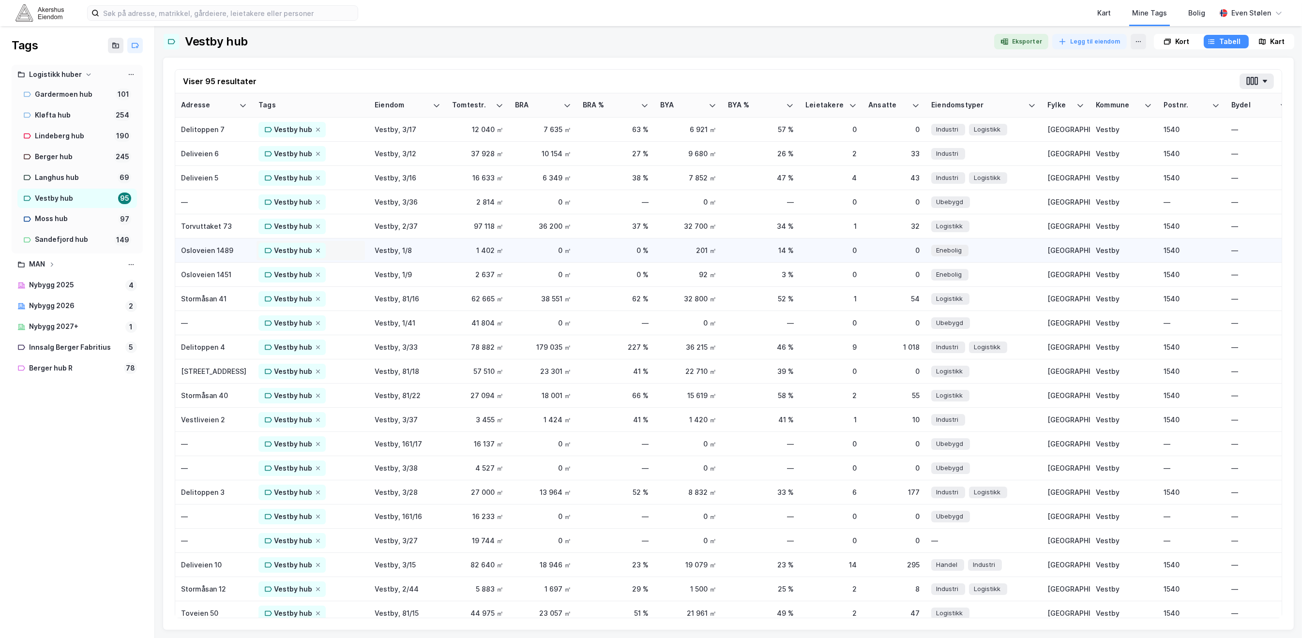
click at [317, 250] on icon at bounding box center [318, 251] width 4 height 4
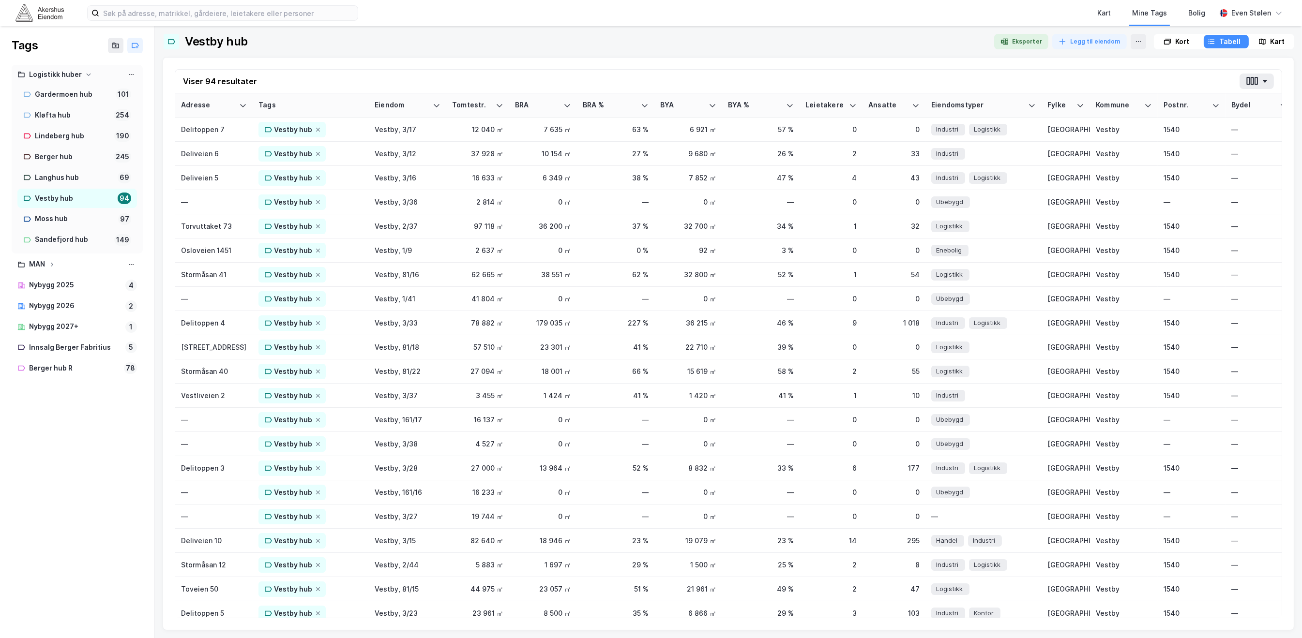
click at [317, 250] on icon at bounding box center [318, 251] width 4 height 4
click at [1033, 104] on icon at bounding box center [1032, 106] width 8 height 8
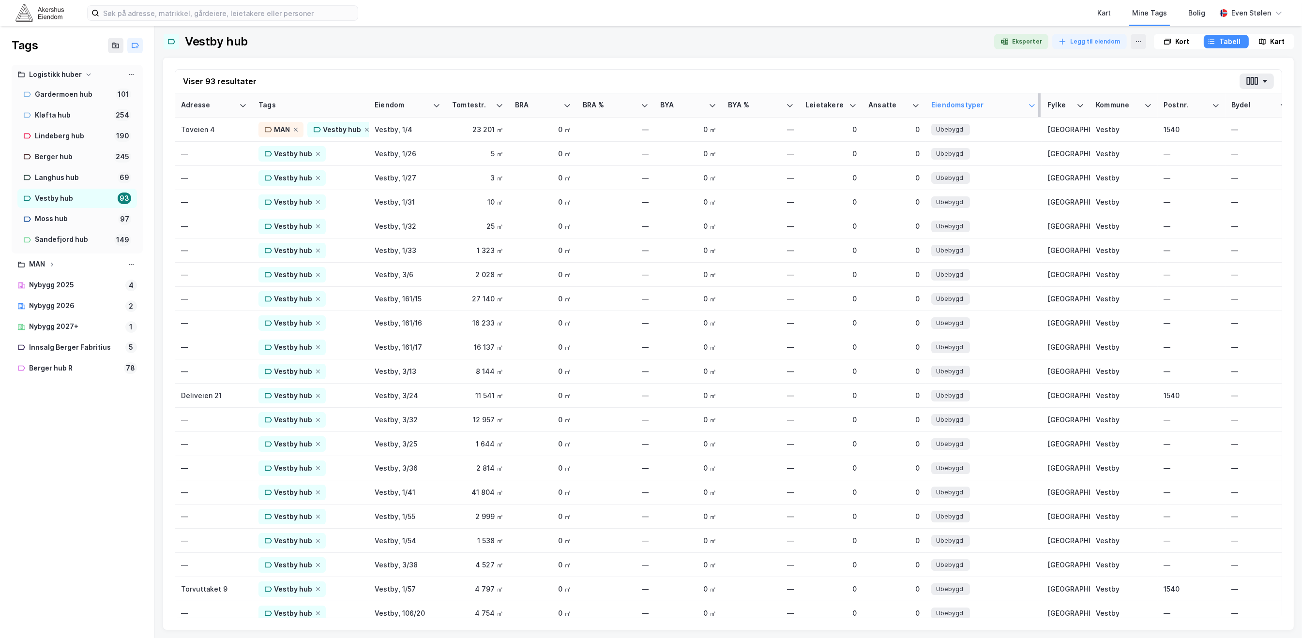
click at [1033, 104] on icon at bounding box center [1032, 106] width 8 height 8
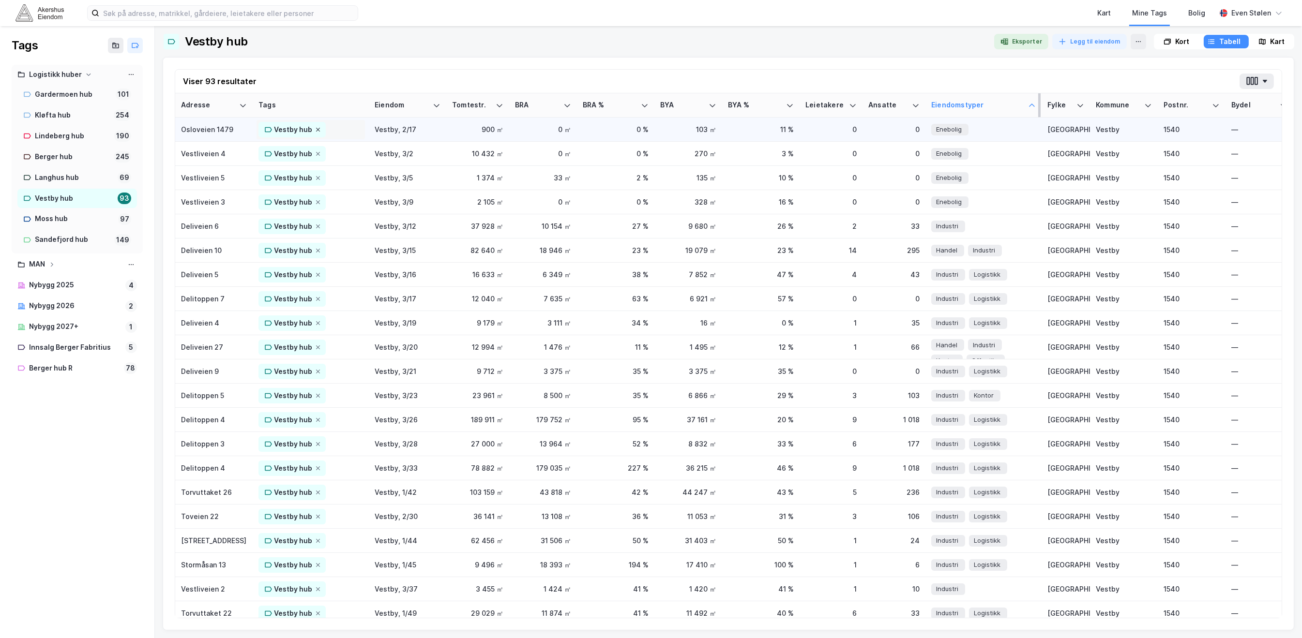
click at [316, 129] on icon at bounding box center [318, 130] width 6 height 6
click at [355, 136] on div "Vestby hub" at bounding box center [310, 129] width 105 height 15
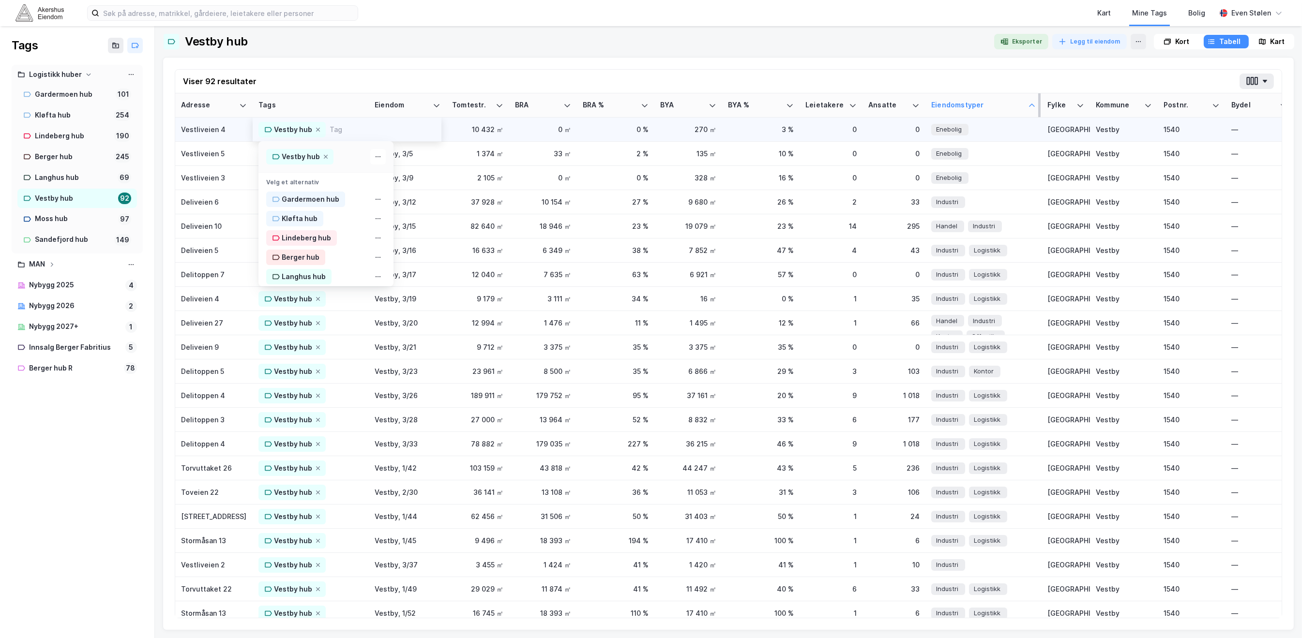
click at [576, 132] on td "0 ㎡" at bounding box center [543, 130] width 68 height 24
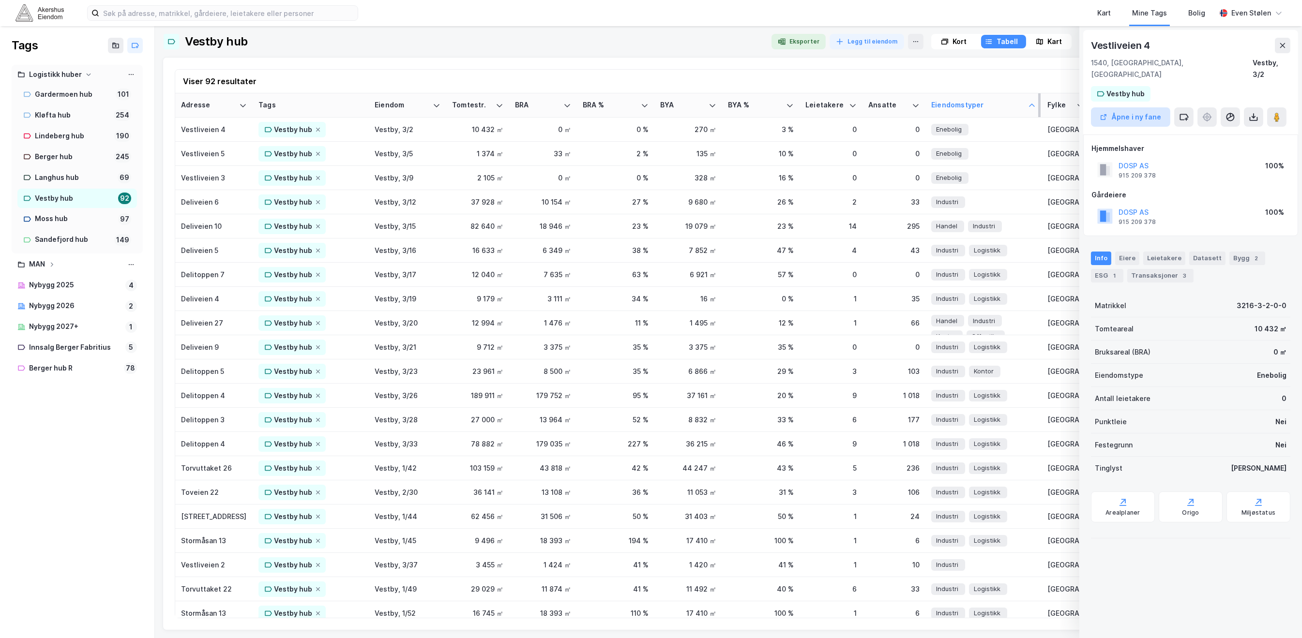
click at [1147, 107] on button "Åpne i ny fane" at bounding box center [1130, 116] width 79 height 19
click at [1285, 46] on icon at bounding box center [1283, 46] width 8 height 8
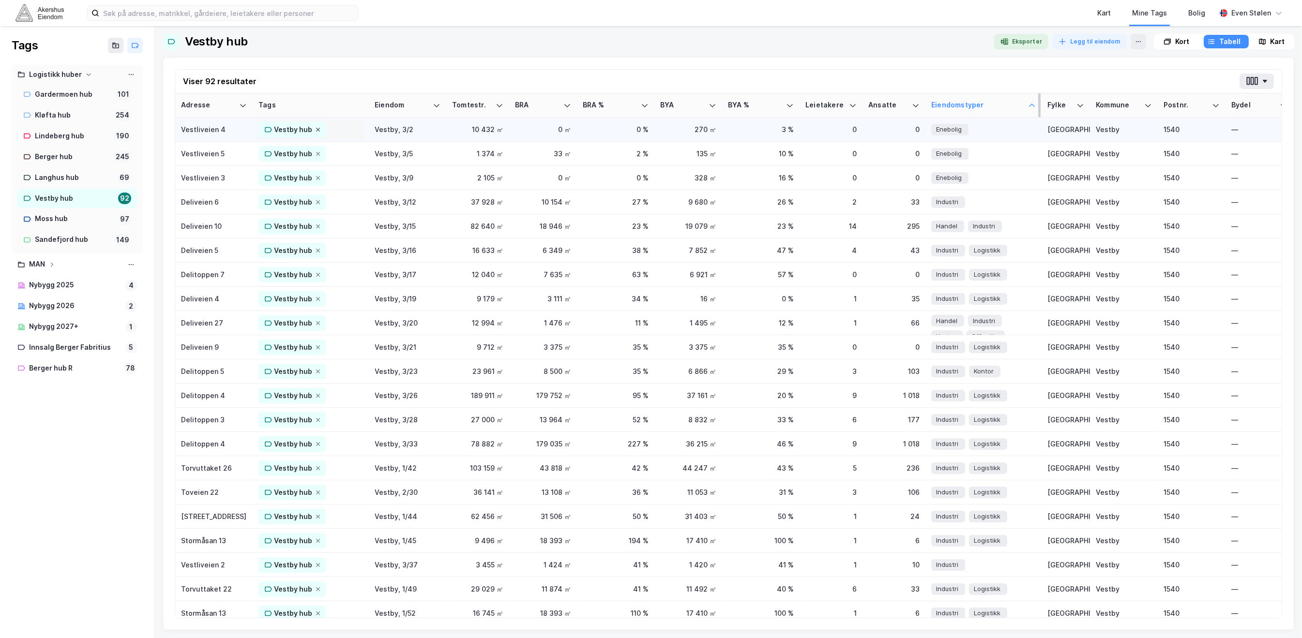
click at [318, 129] on icon at bounding box center [318, 130] width 6 height 6
click at [318, 129] on icon at bounding box center [318, 130] width 4 height 4
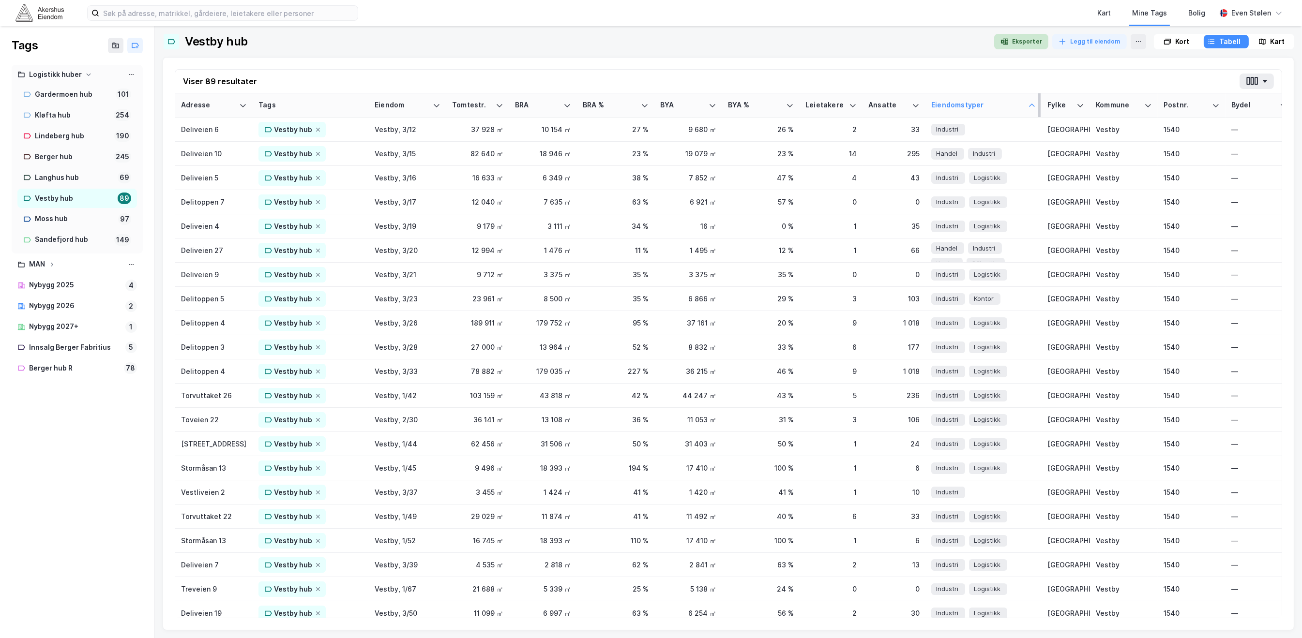
click at [1019, 40] on button "Eksporter" at bounding box center [1021, 41] width 54 height 15
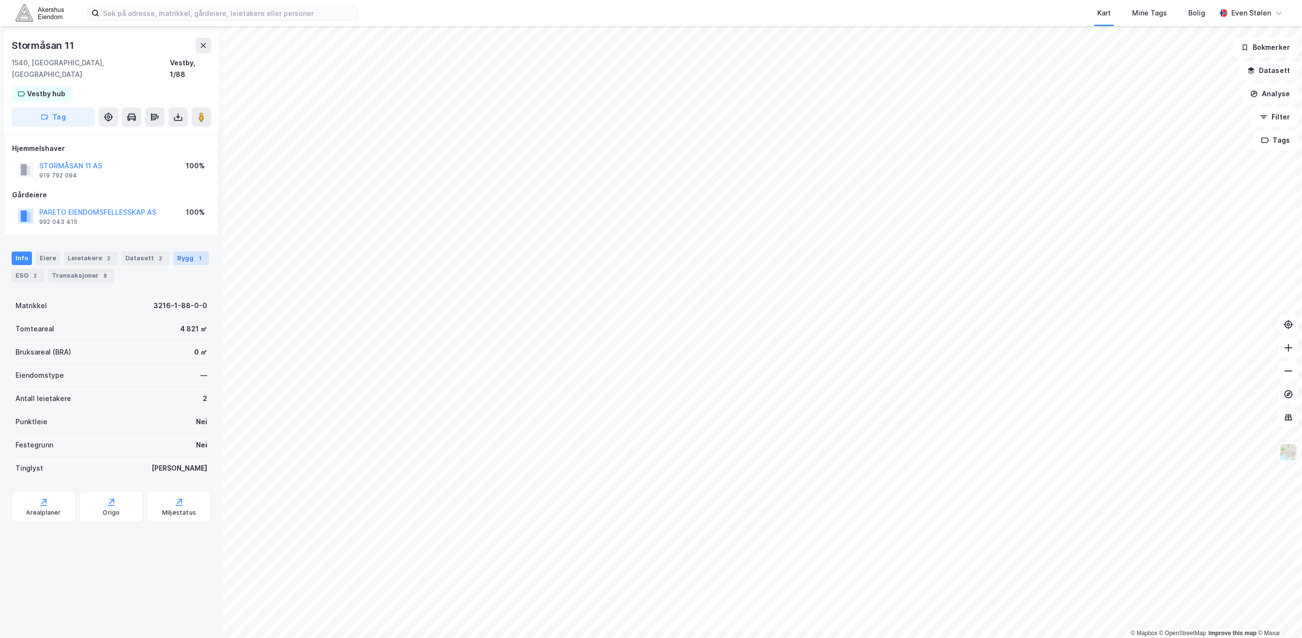
click at [196, 254] on div "1" at bounding box center [201, 259] width 10 height 10
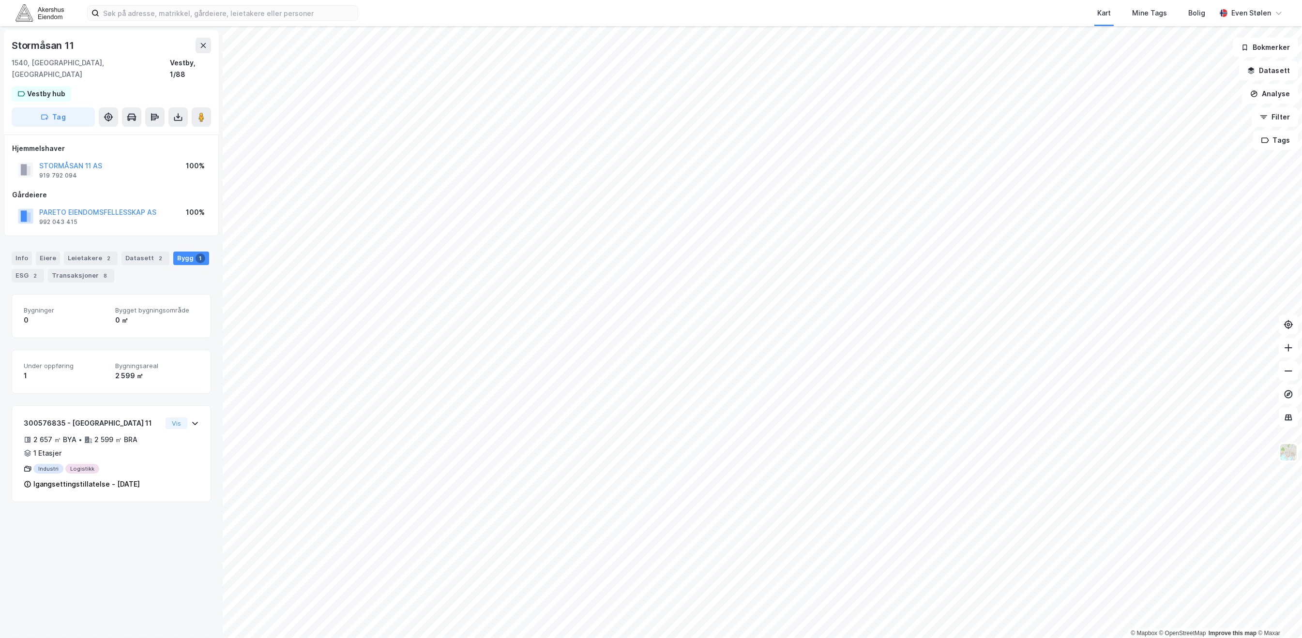
click at [159, 362] on span "Bygningsareal" at bounding box center [157, 366] width 84 height 8
click at [151, 443] on div "2 657 ㎡ BYA • 2 599 ㎡ BRA • 1 Etasjer" at bounding box center [93, 446] width 138 height 25
